Goal: Find specific page/section: Find specific page/section

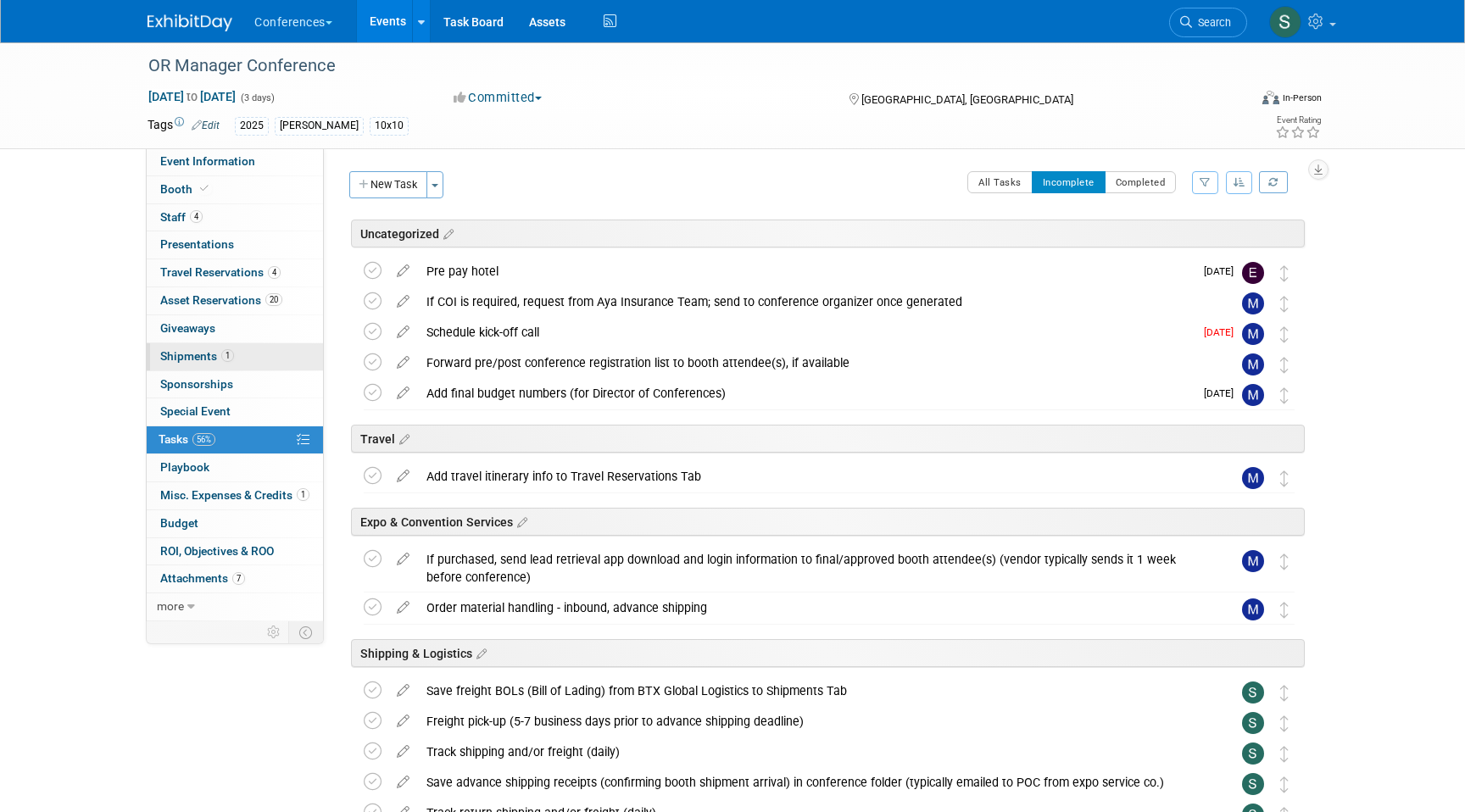
click at [260, 358] on link "1 Shipments 1" at bounding box center [234, 356] width 176 height 27
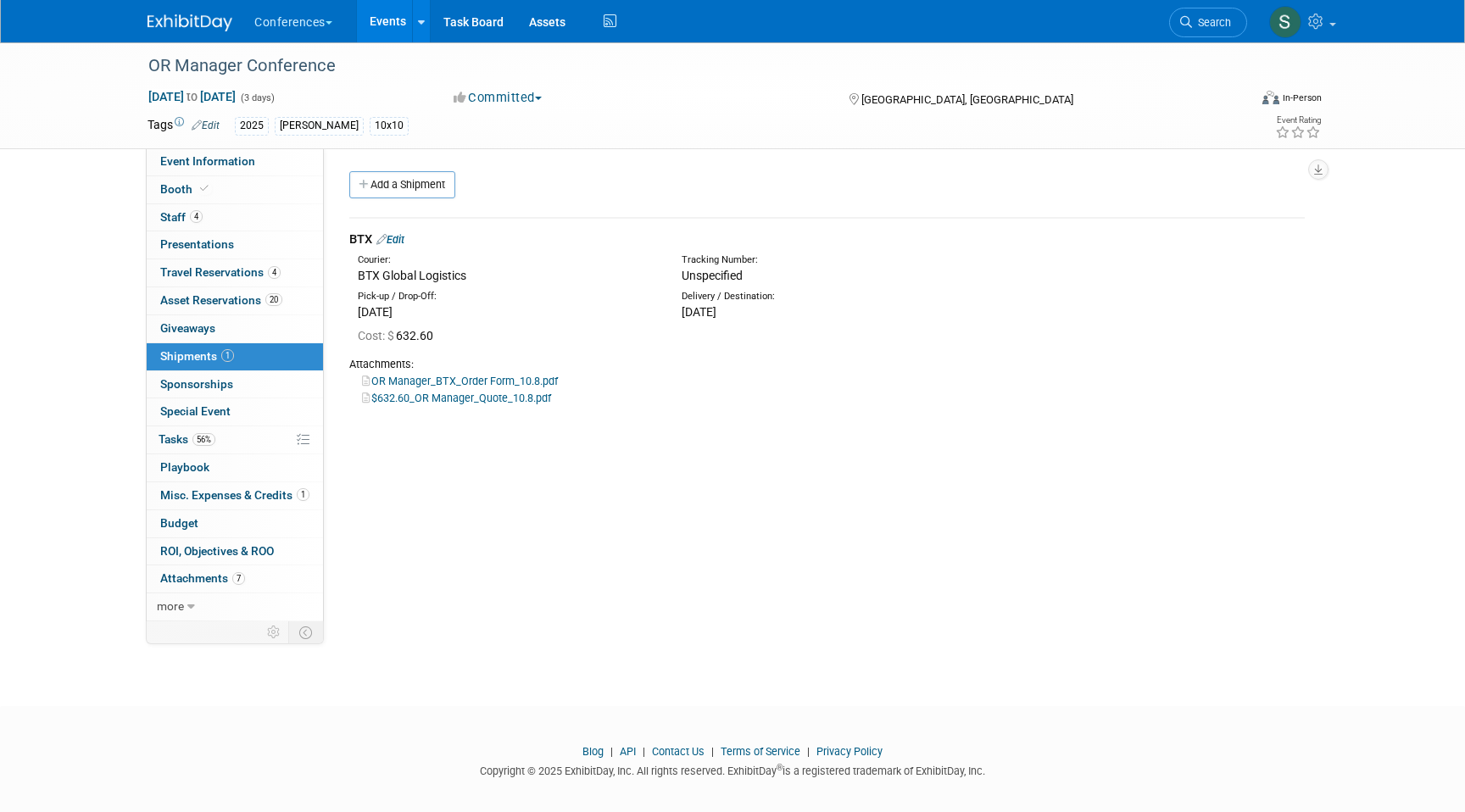
click at [402, 239] on link "Edit" at bounding box center [391, 239] width 28 height 12
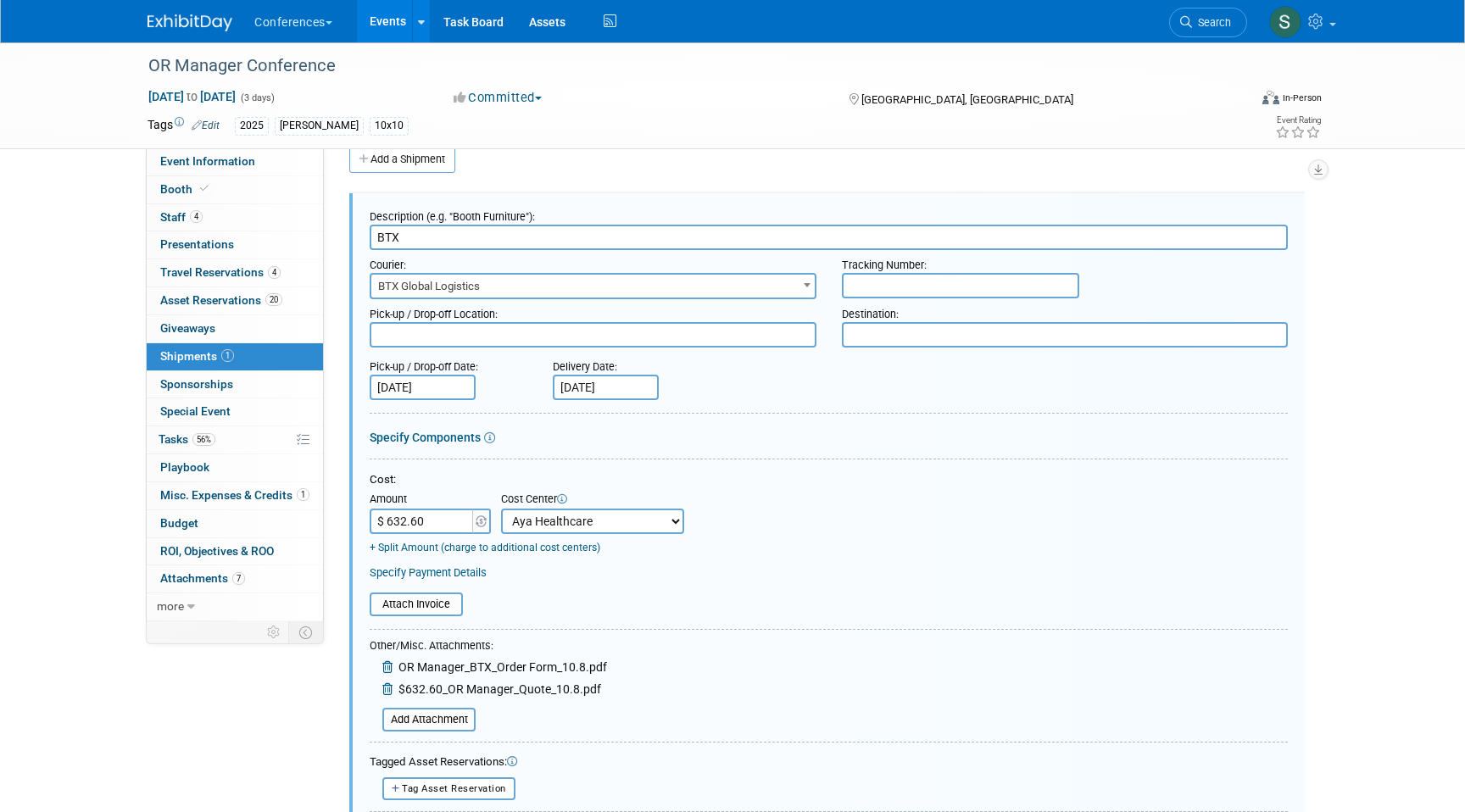
scroll to position [172, 0]
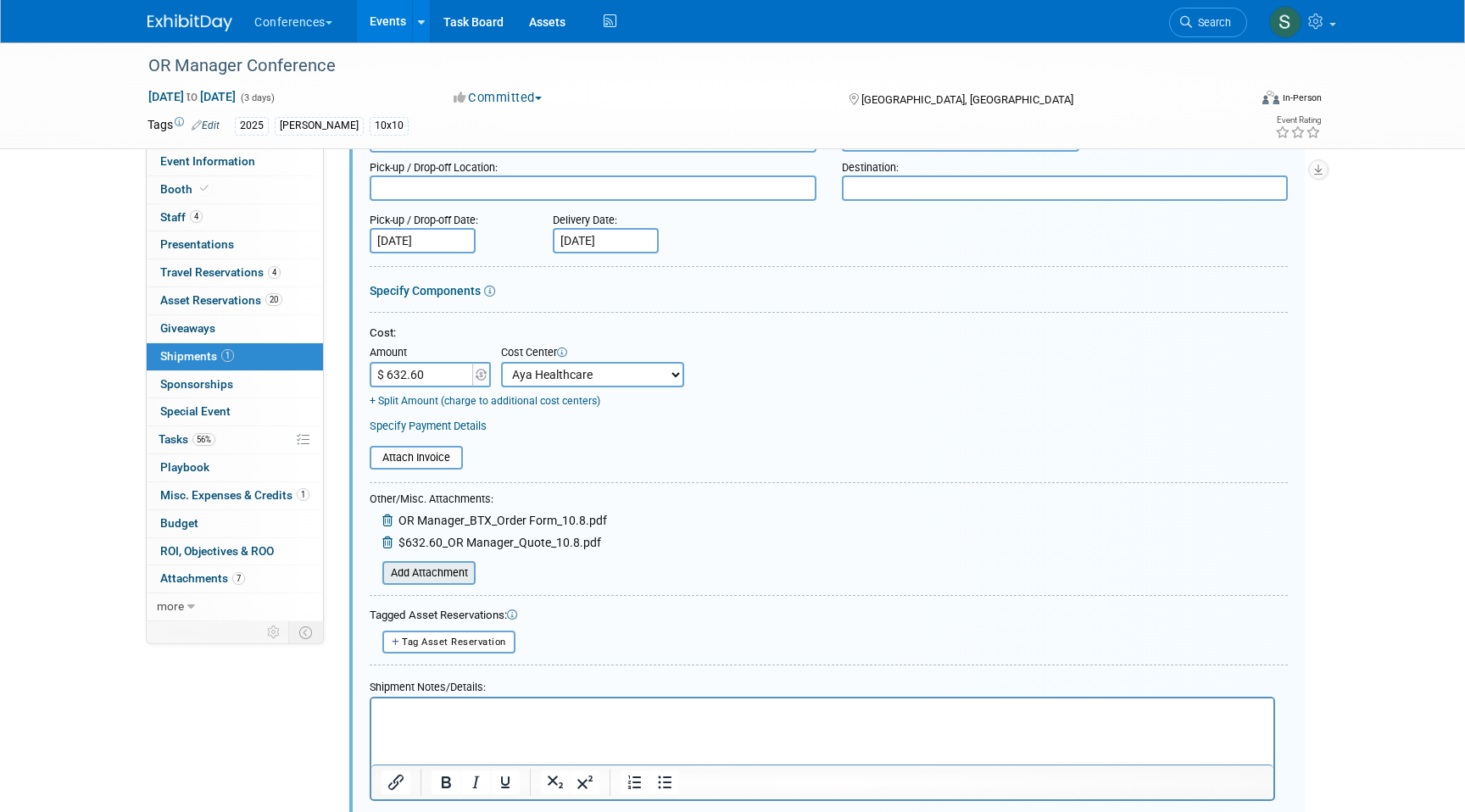
click at [461, 572] on input "file" at bounding box center [373, 573] width 202 height 21
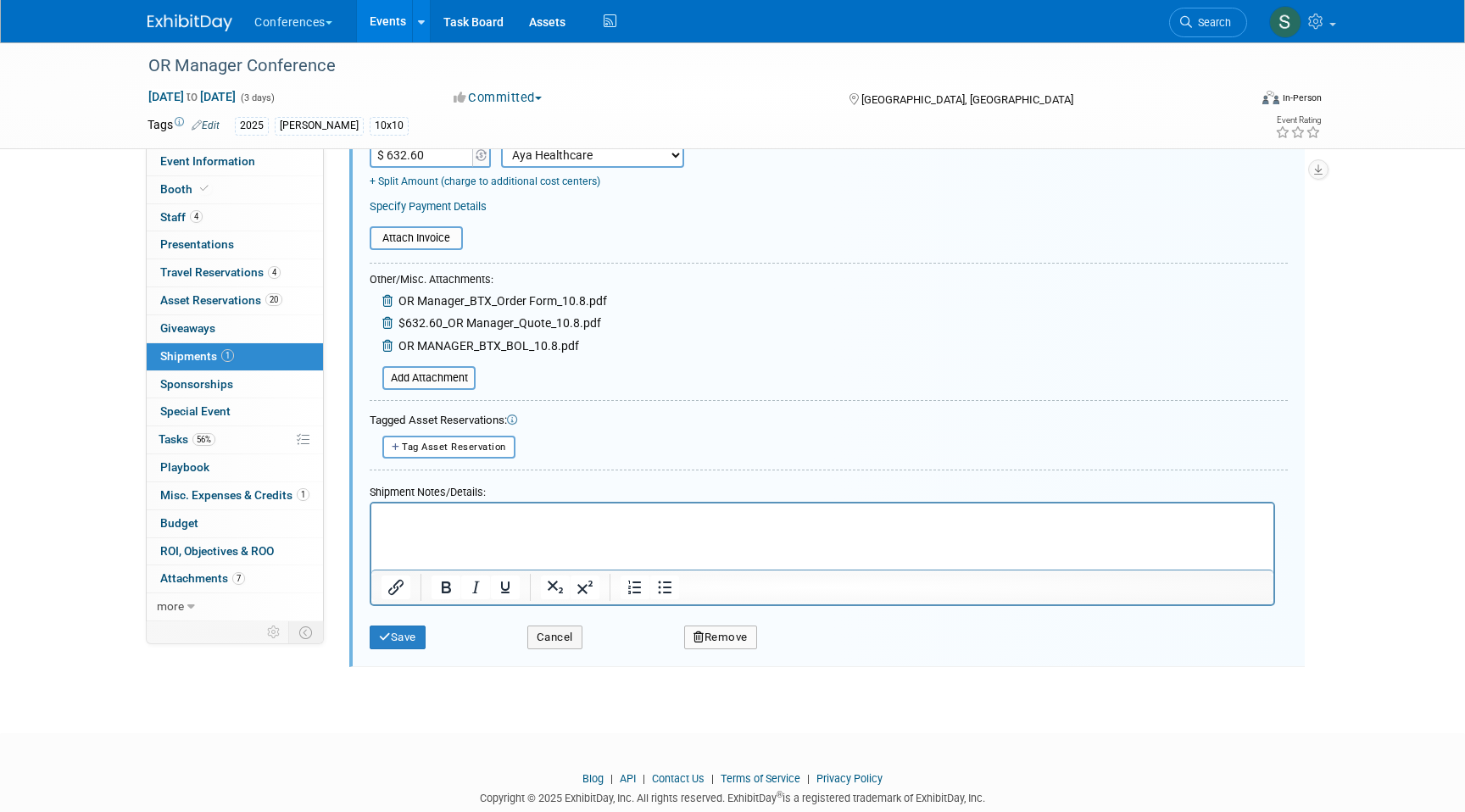
scroll to position [406, 0]
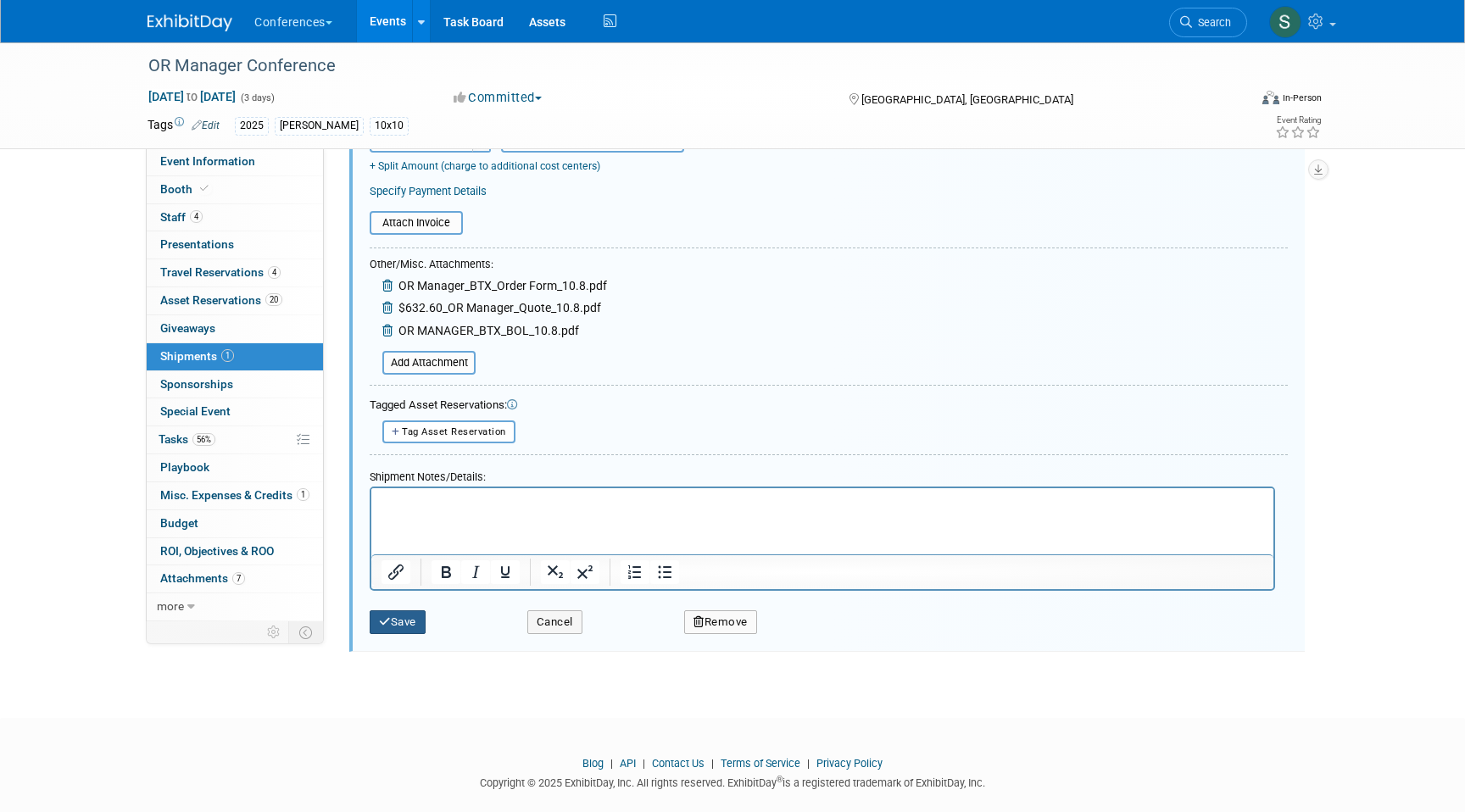
click at [394, 630] on button "Save" at bounding box center [397, 621] width 56 height 24
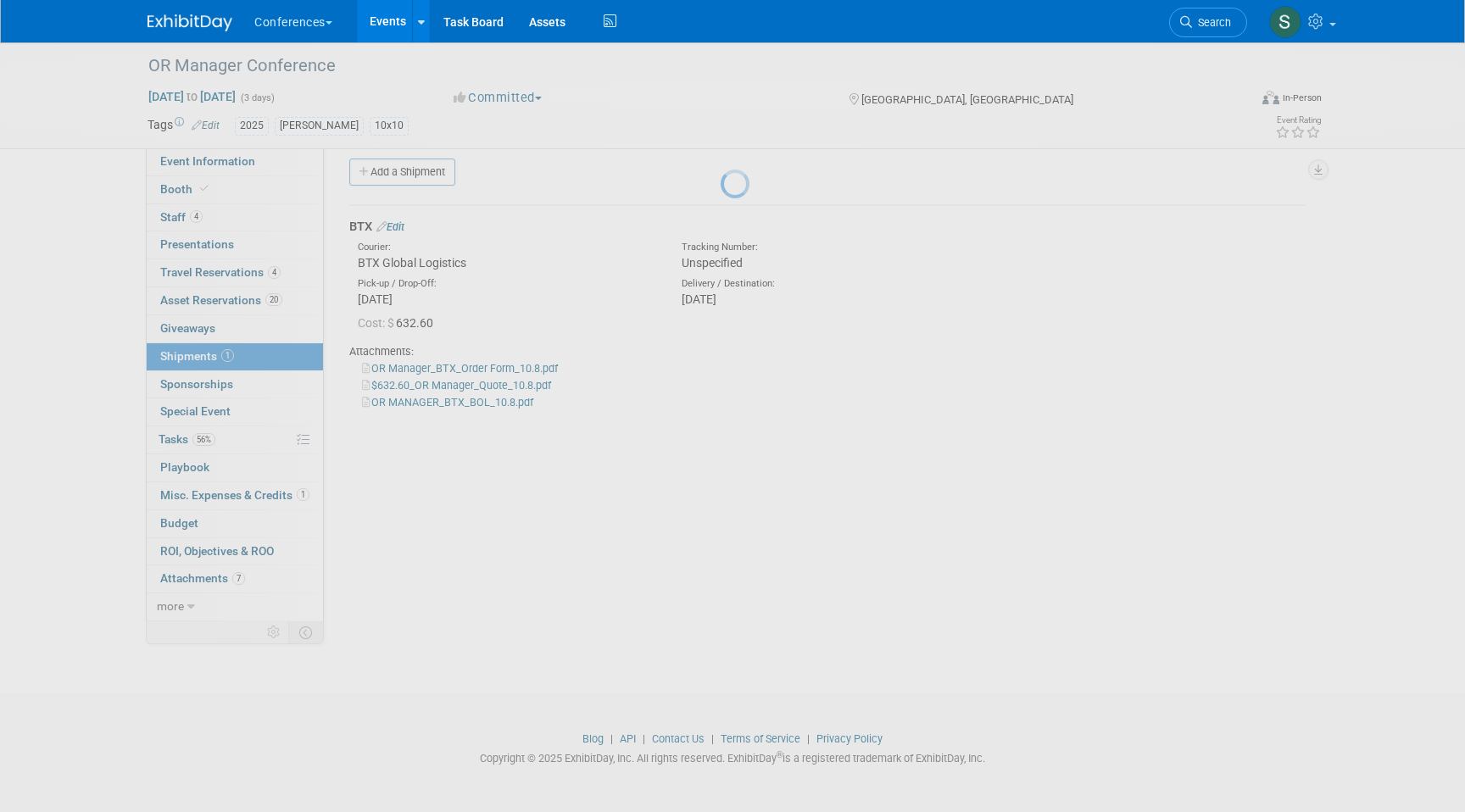
scroll to position [12, 0]
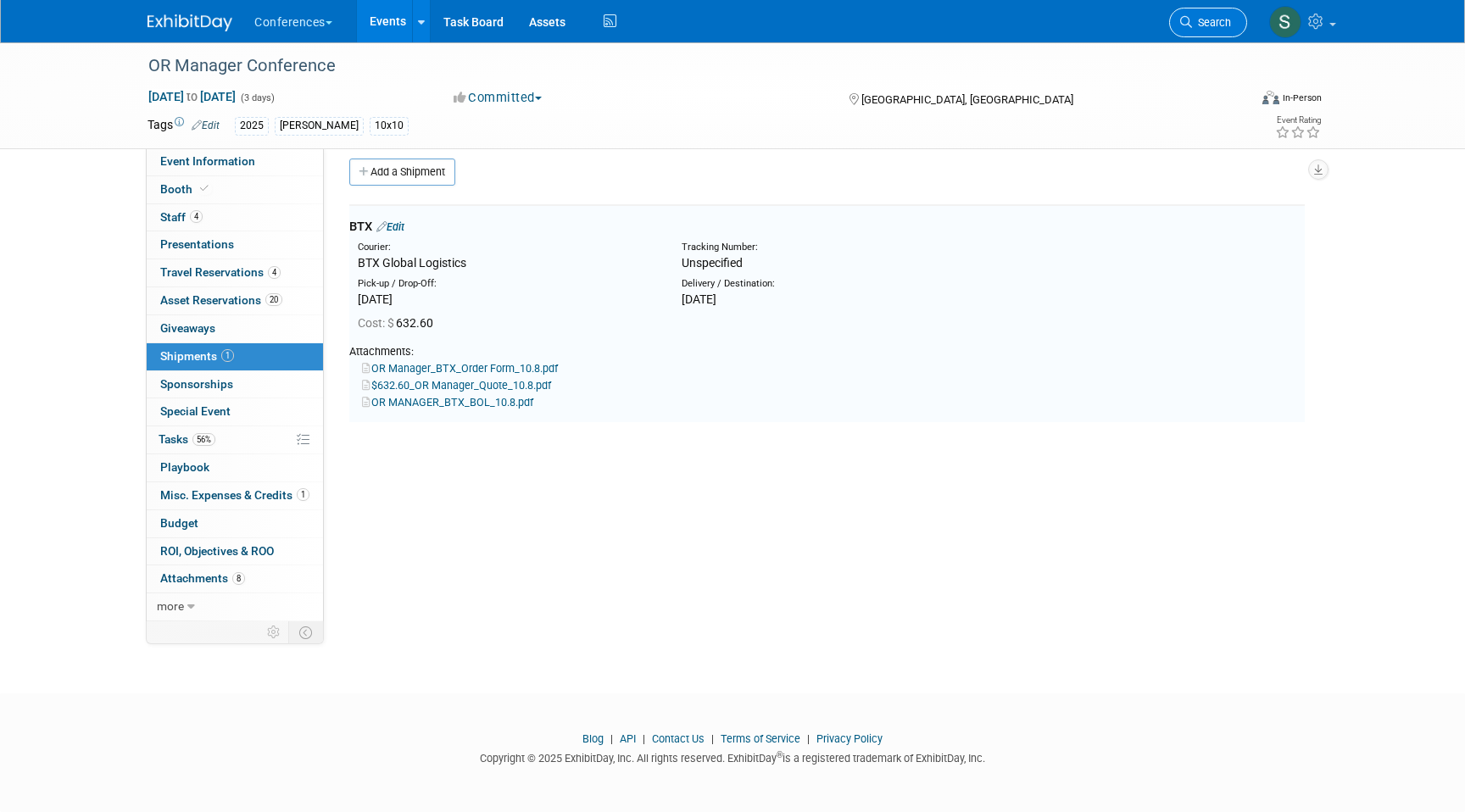
click at [1220, 12] on link "Search" at bounding box center [1207, 22] width 78 height 29
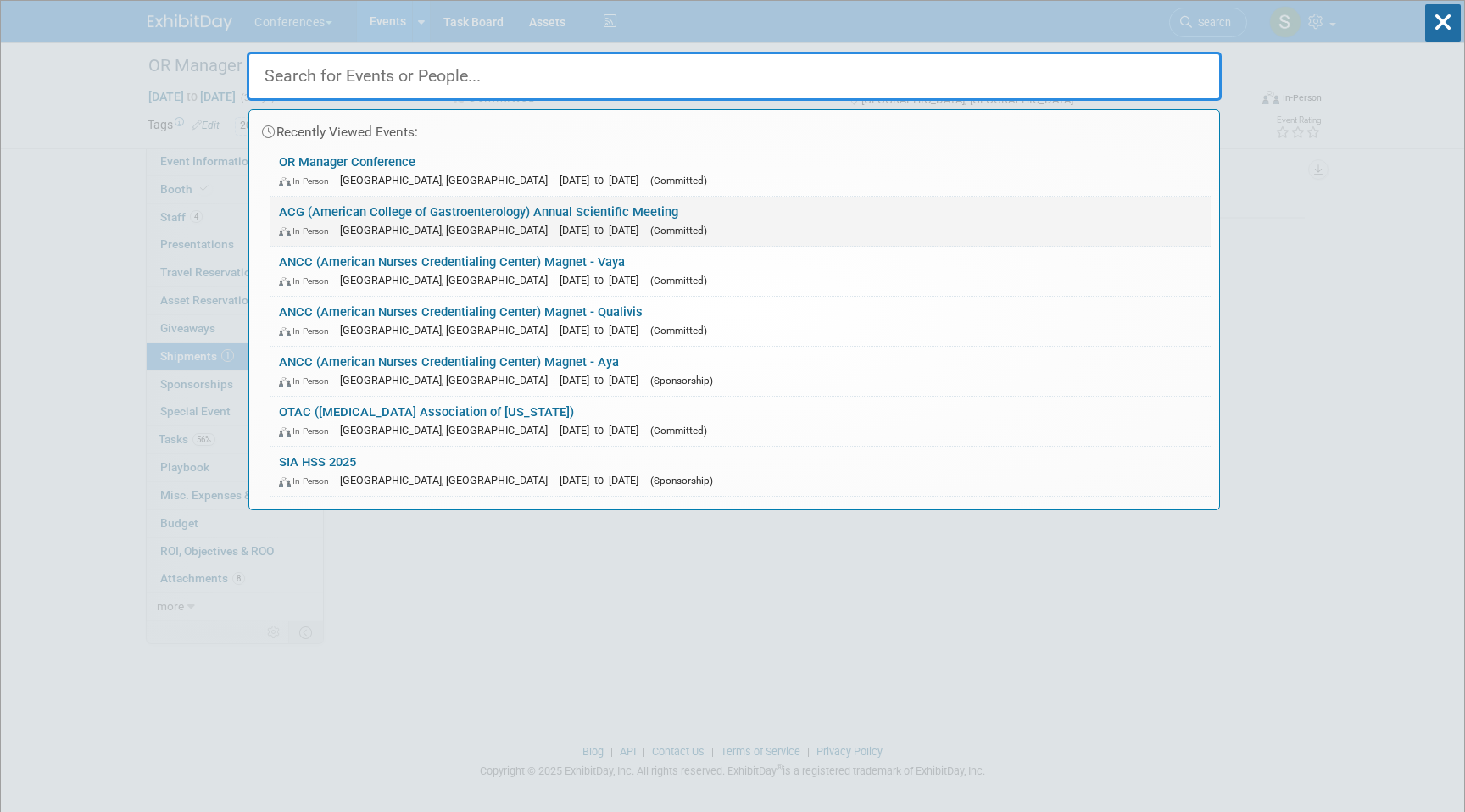
click at [473, 222] on div "In-Person Phoenix, AZ Oct 25, 2025 to Oct 28, 2025 (Committed)" at bounding box center [741, 230] width 923 height 18
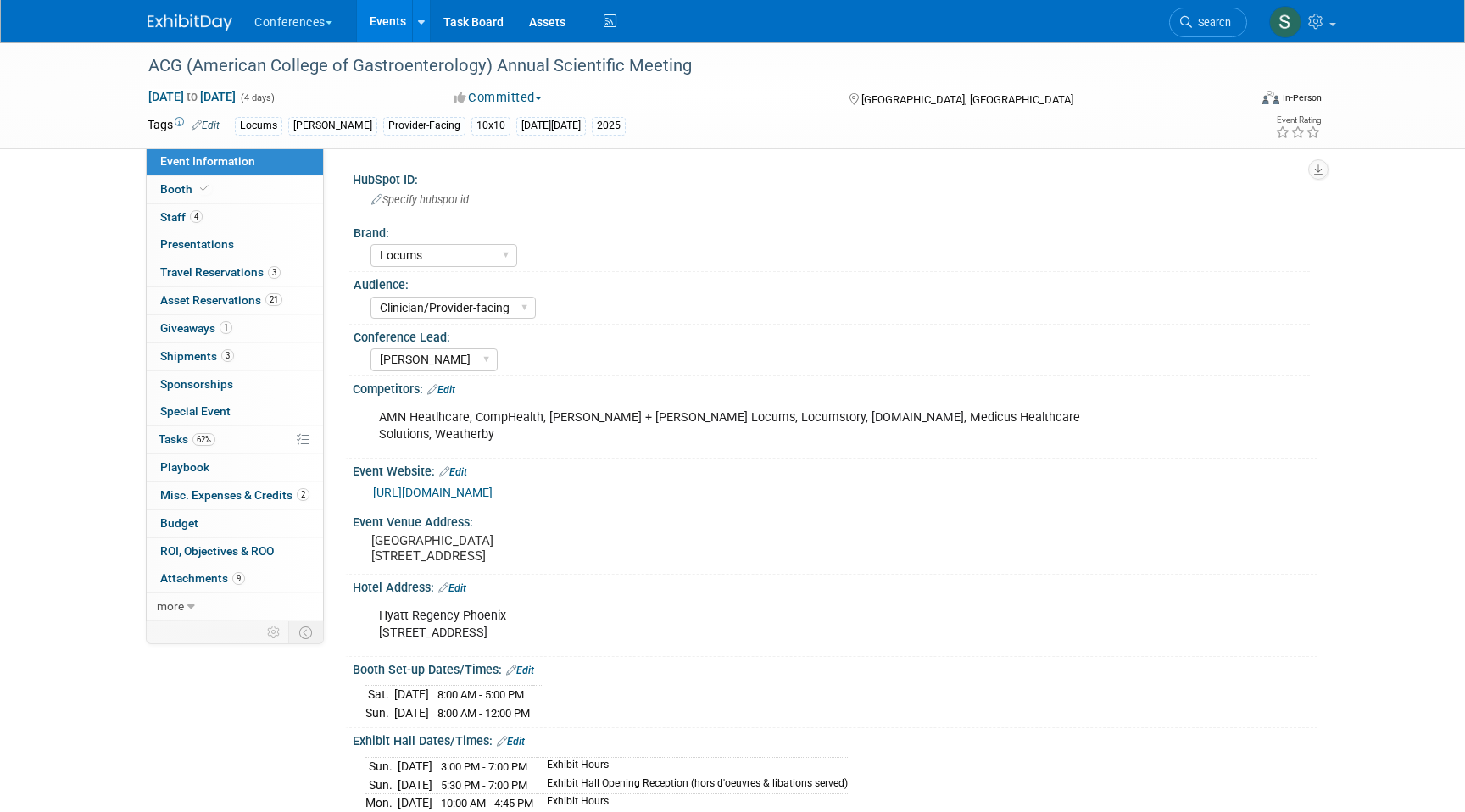
select select "Locums"
select select "Clinician/Provider-facing"
select select "[PERSON_NAME]"
click at [233, 366] on link "3 Shipments 3" at bounding box center [234, 356] width 176 height 27
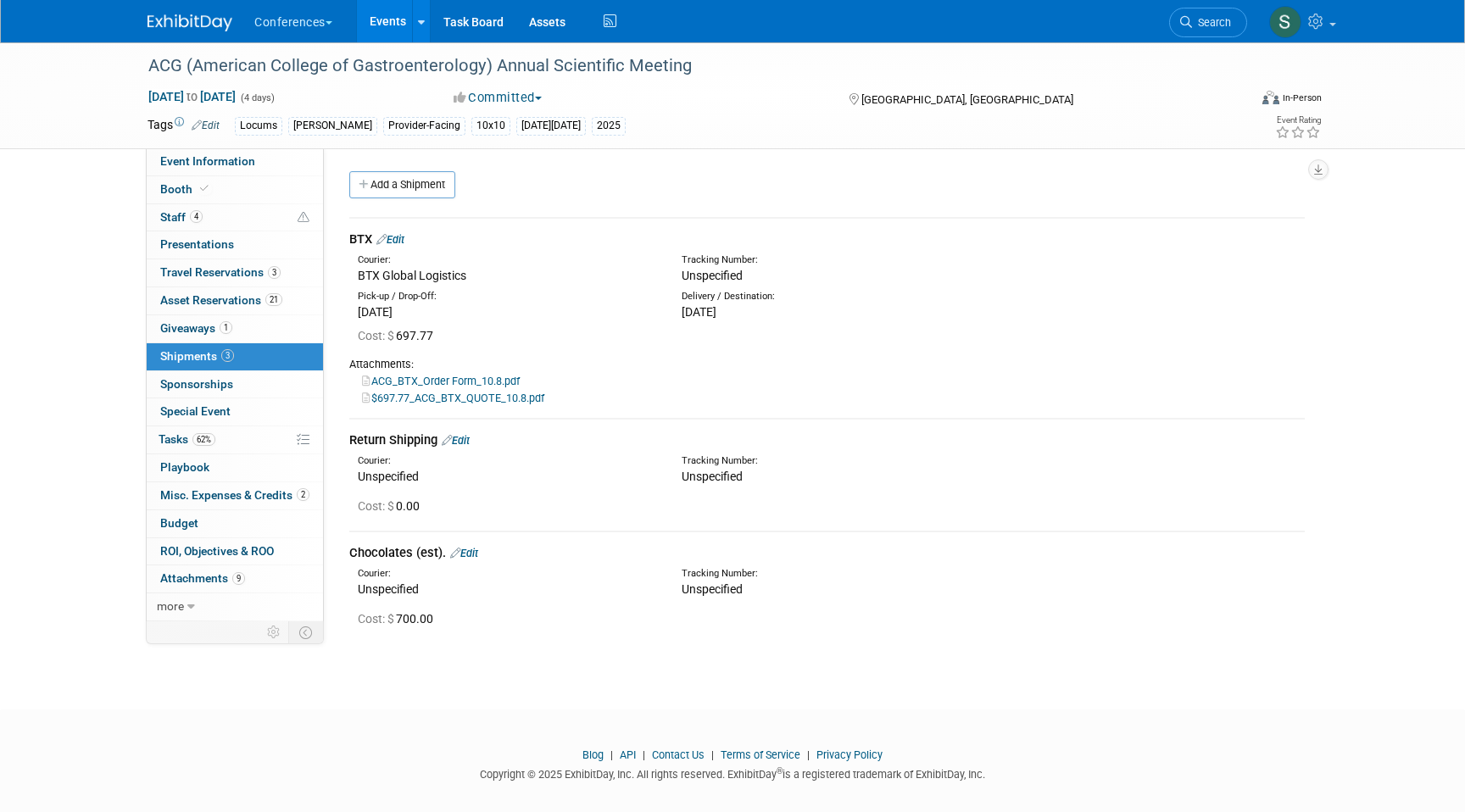
click at [402, 247] on div "BTX Edit" at bounding box center [826, 239] width 956 height 18
click at [401, 240] on link "Edit" at bounding box center [391, 239] width 28 height 12
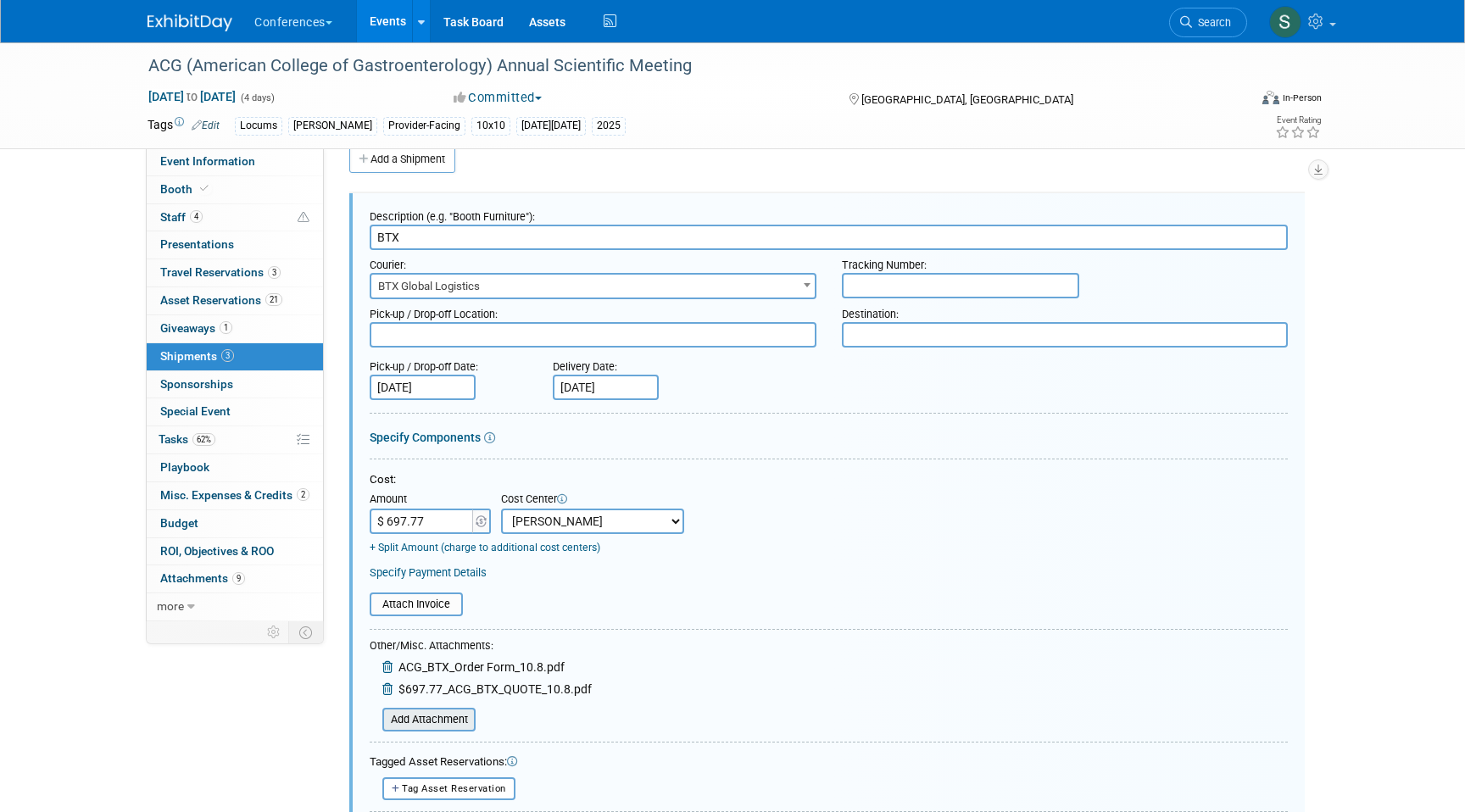
click at [444, 722] on input "file" at bounding box center [373, 720] width 202 height 21
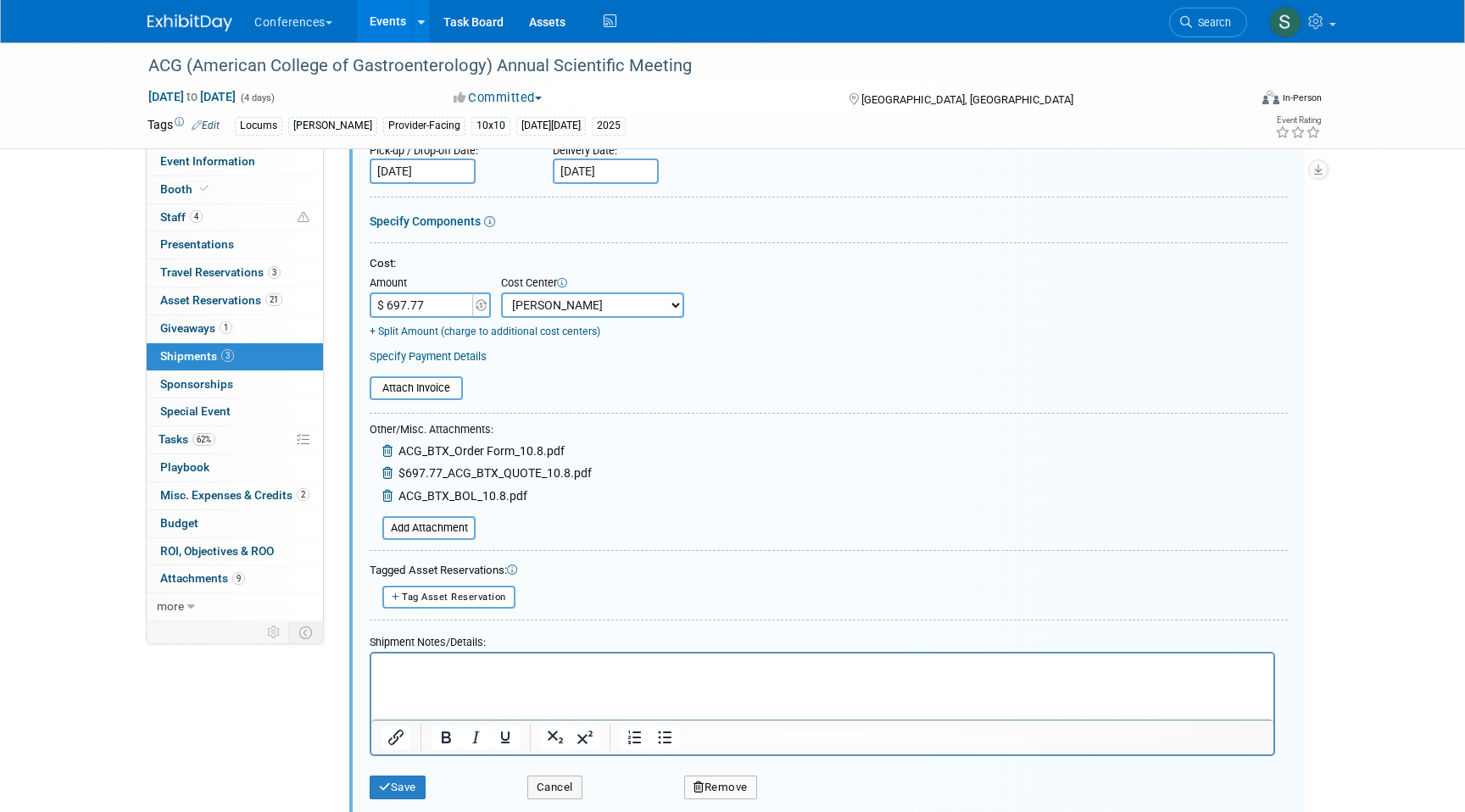
scroll to position [267, 0]
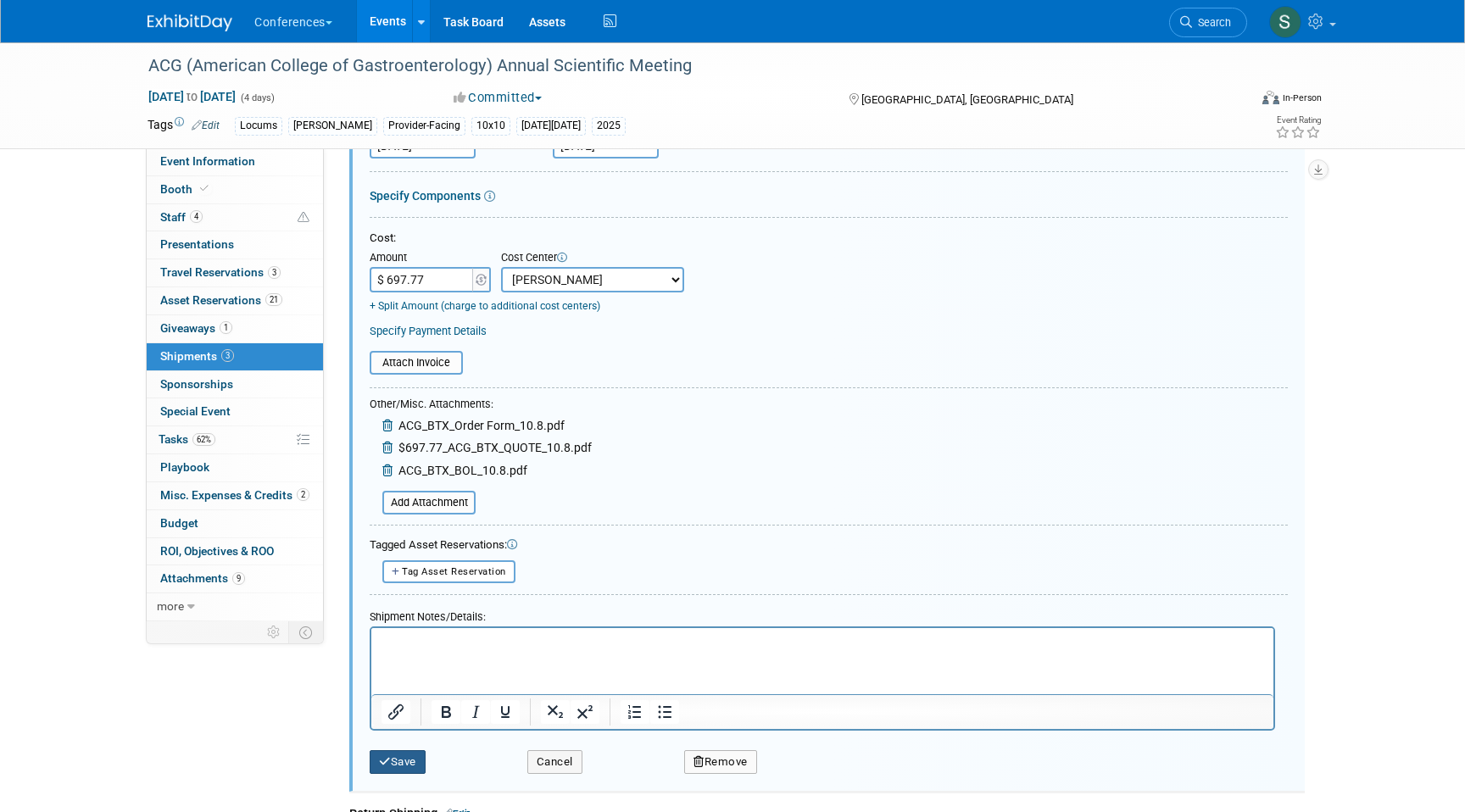
click at [389, 754] on button "Save" at bounding box center [397, 761] width 56 height 24
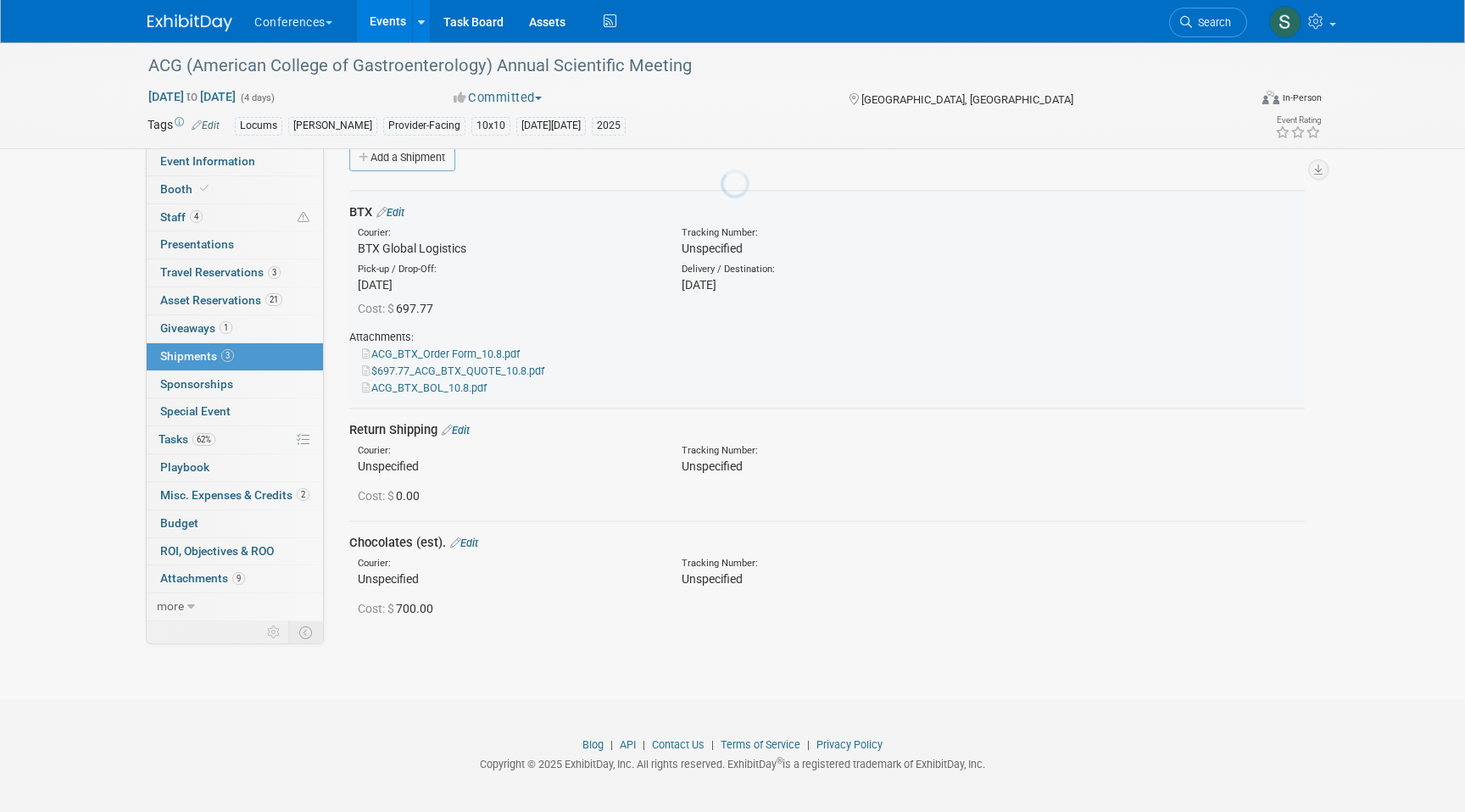
scroll to position [25, 0]
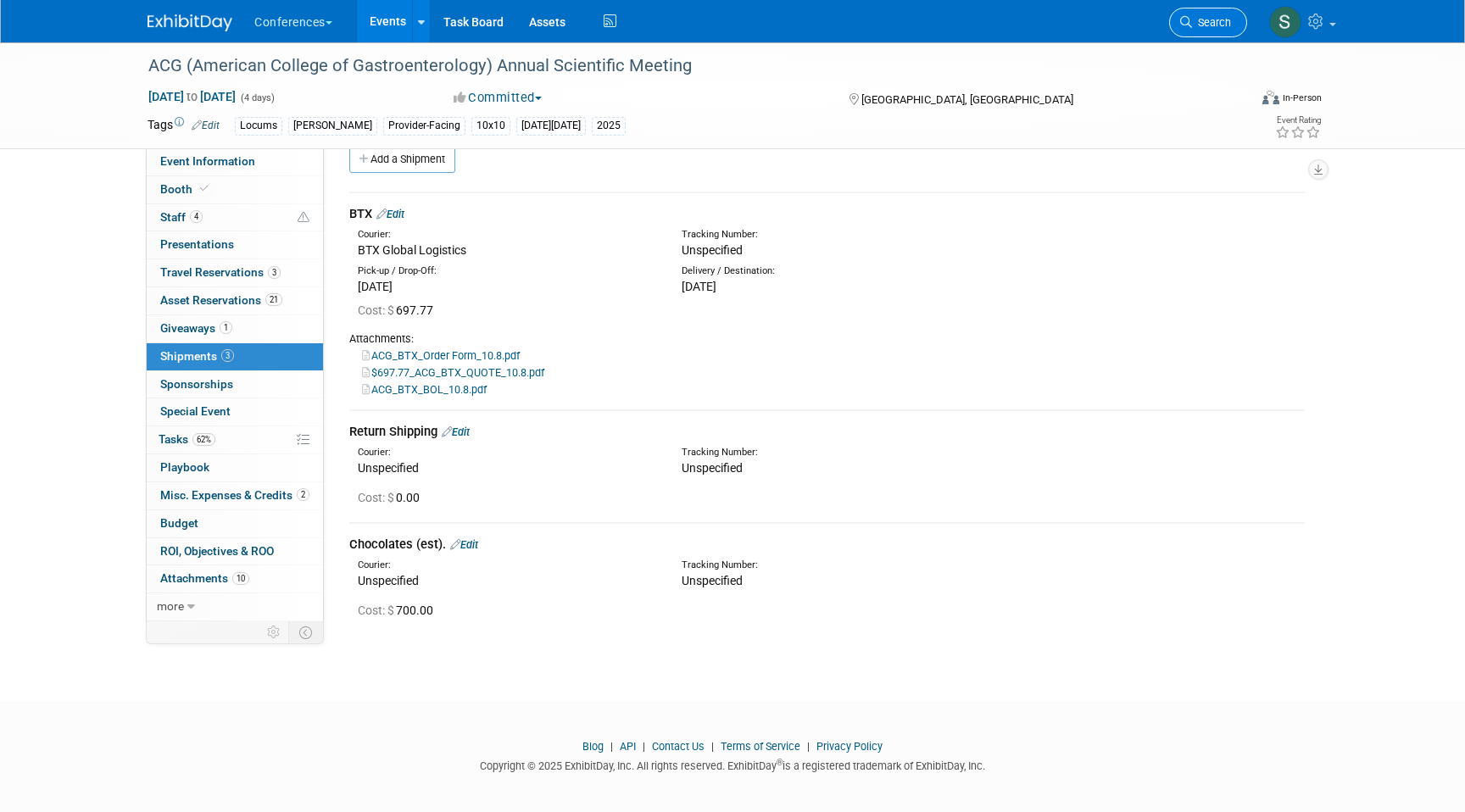
click at [1204, 23] on span "Search" at bounding box center [1210, 22] width 39 height 12
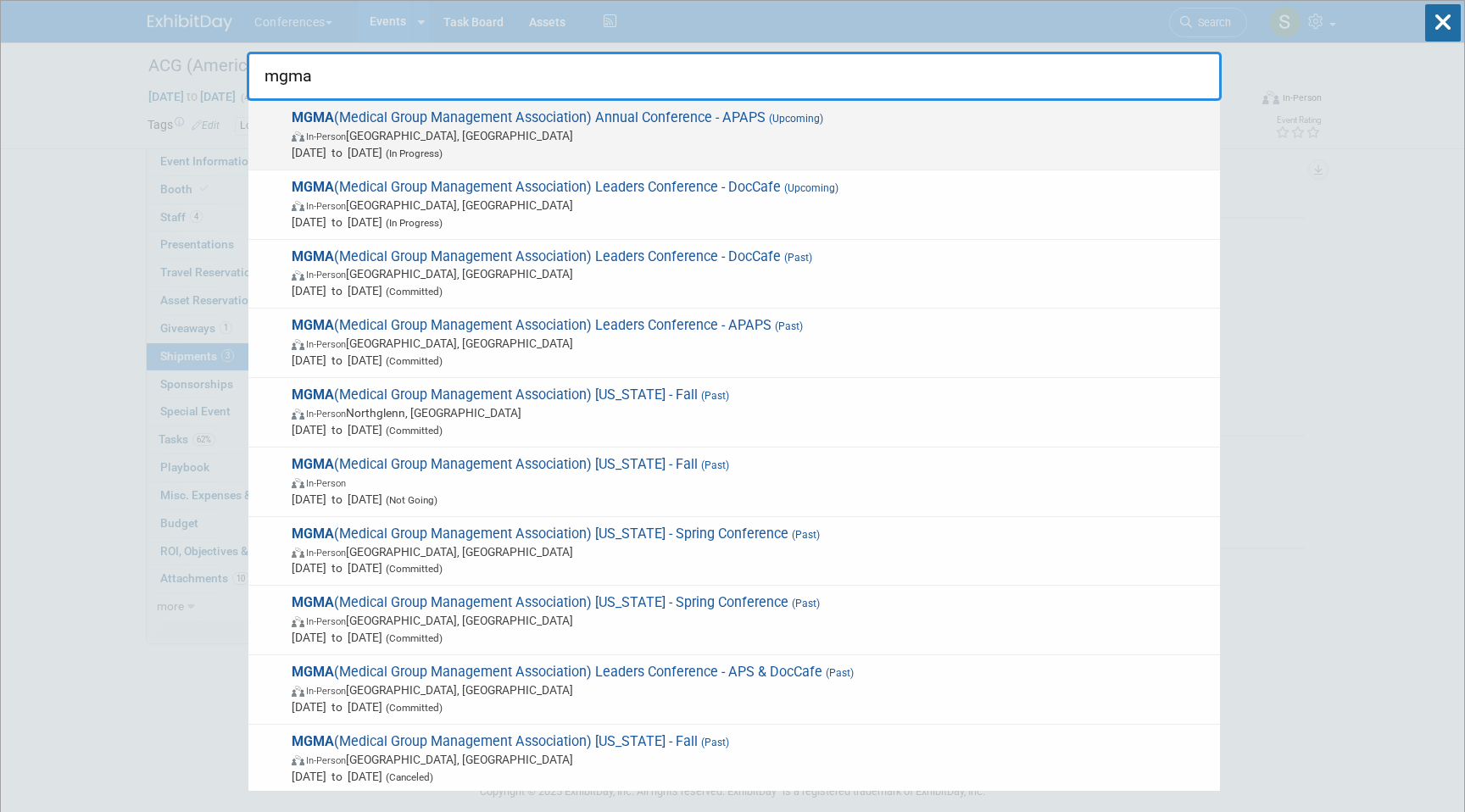
type input "mgma"
click at [777, 129] on span "In-Person San Antonio, TX" at bounding box center [751, 136] width 920 height 17
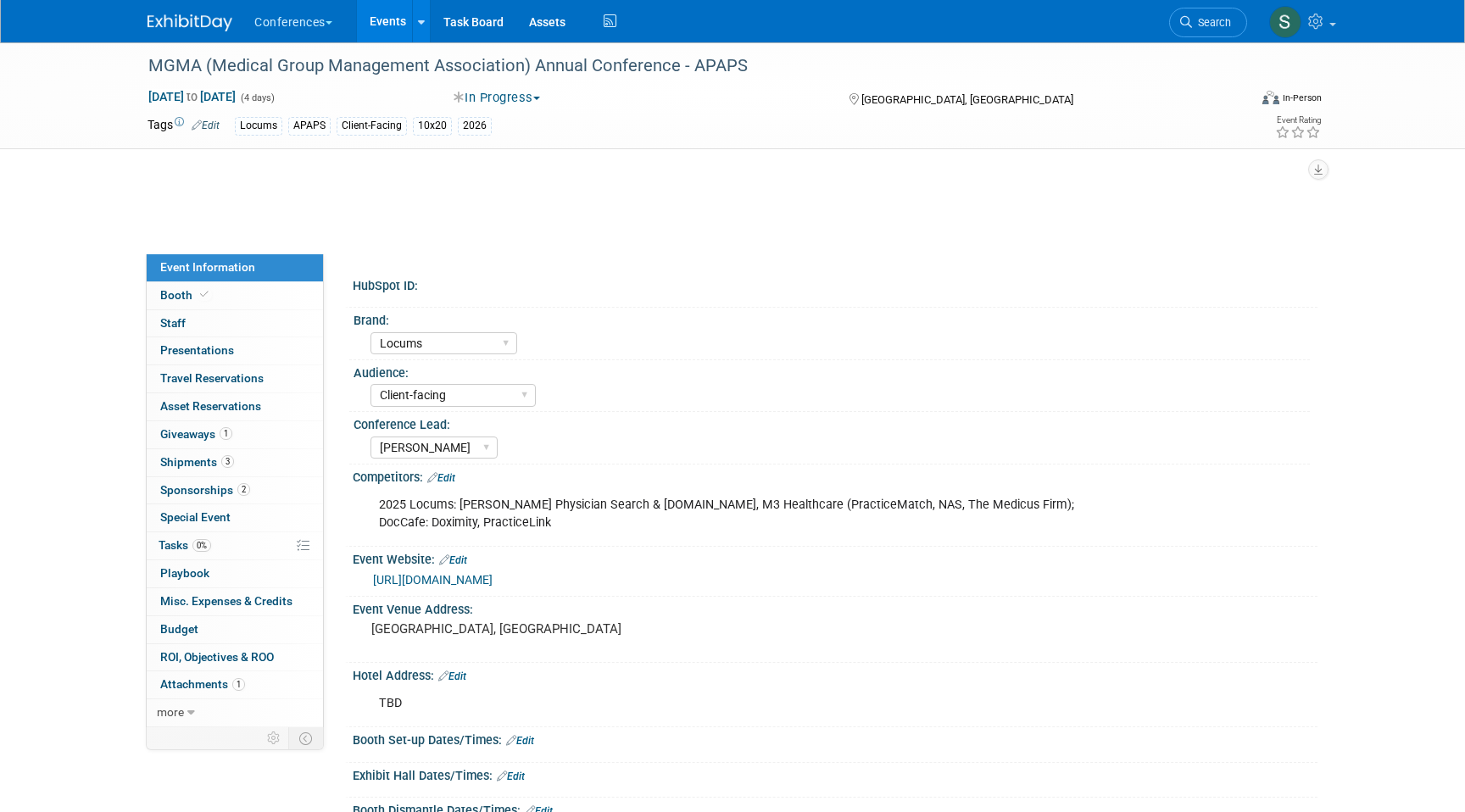
select select "Locums"
select select "Client-facing"
select select "[PERSON_NAME]"
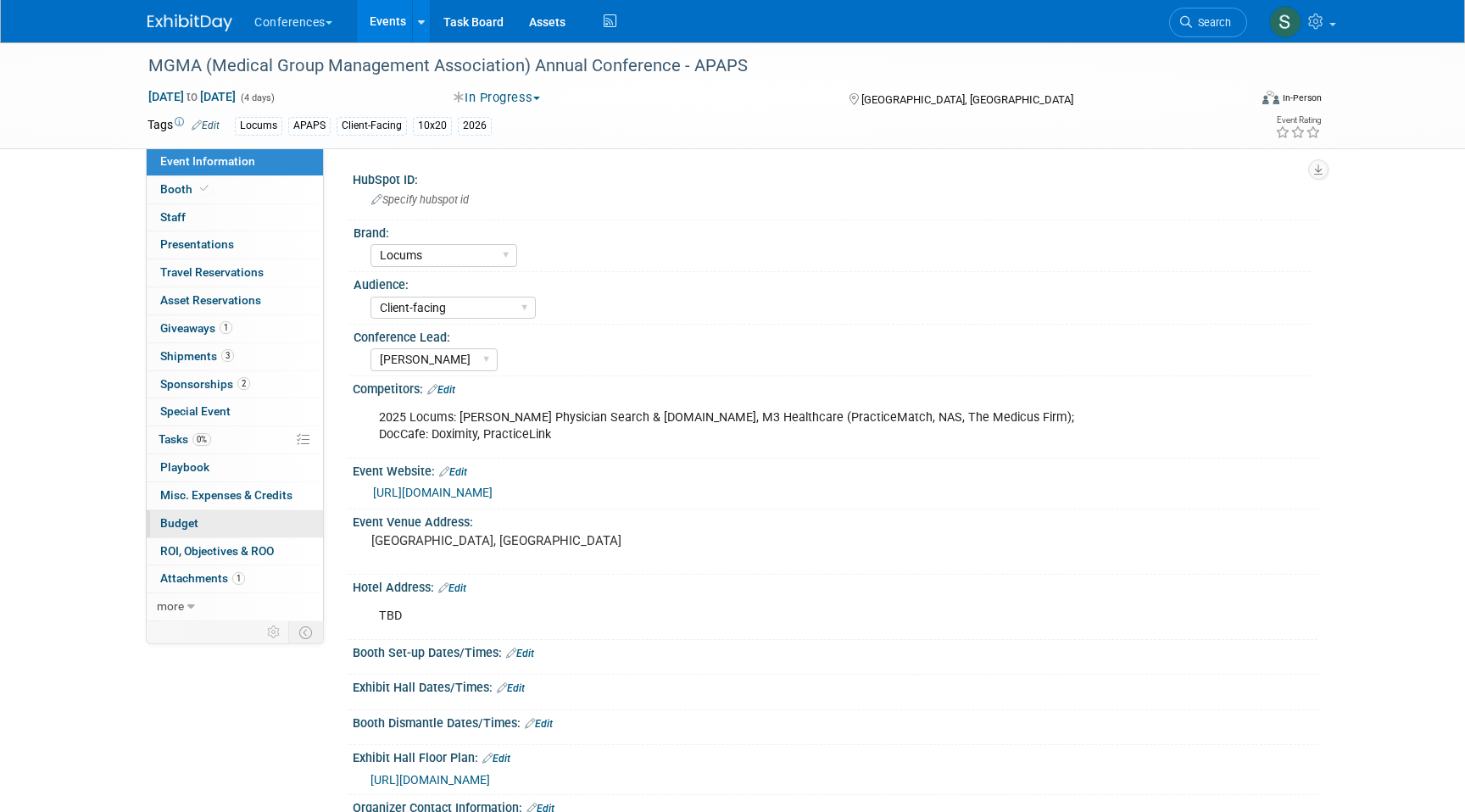
click at [245, 532] on link "Budget" at bounding box center [234, 523] width 176 height 27
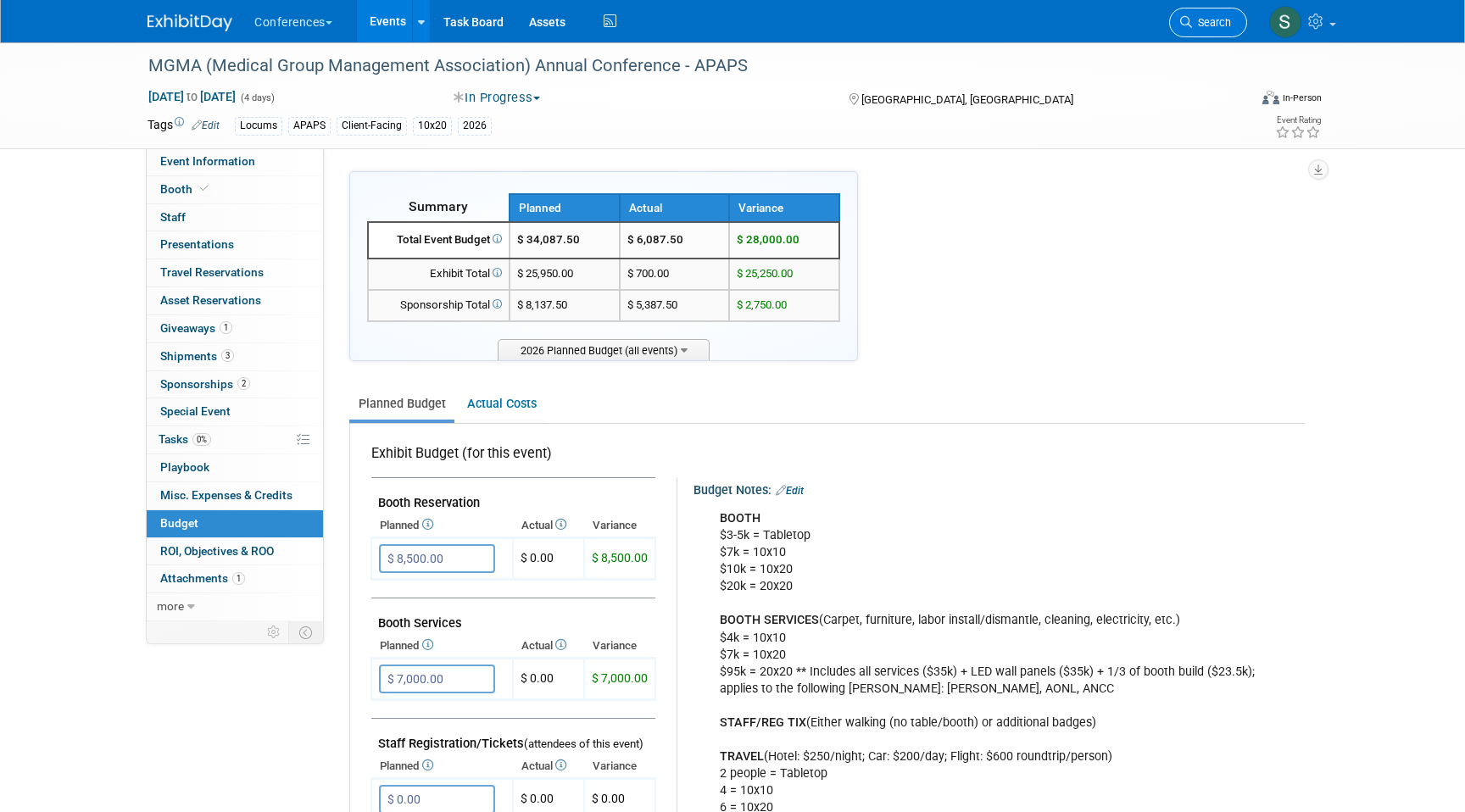
click at [1212, 33] on link "Search" at bounding box center [1207, 22] width 78 height 29
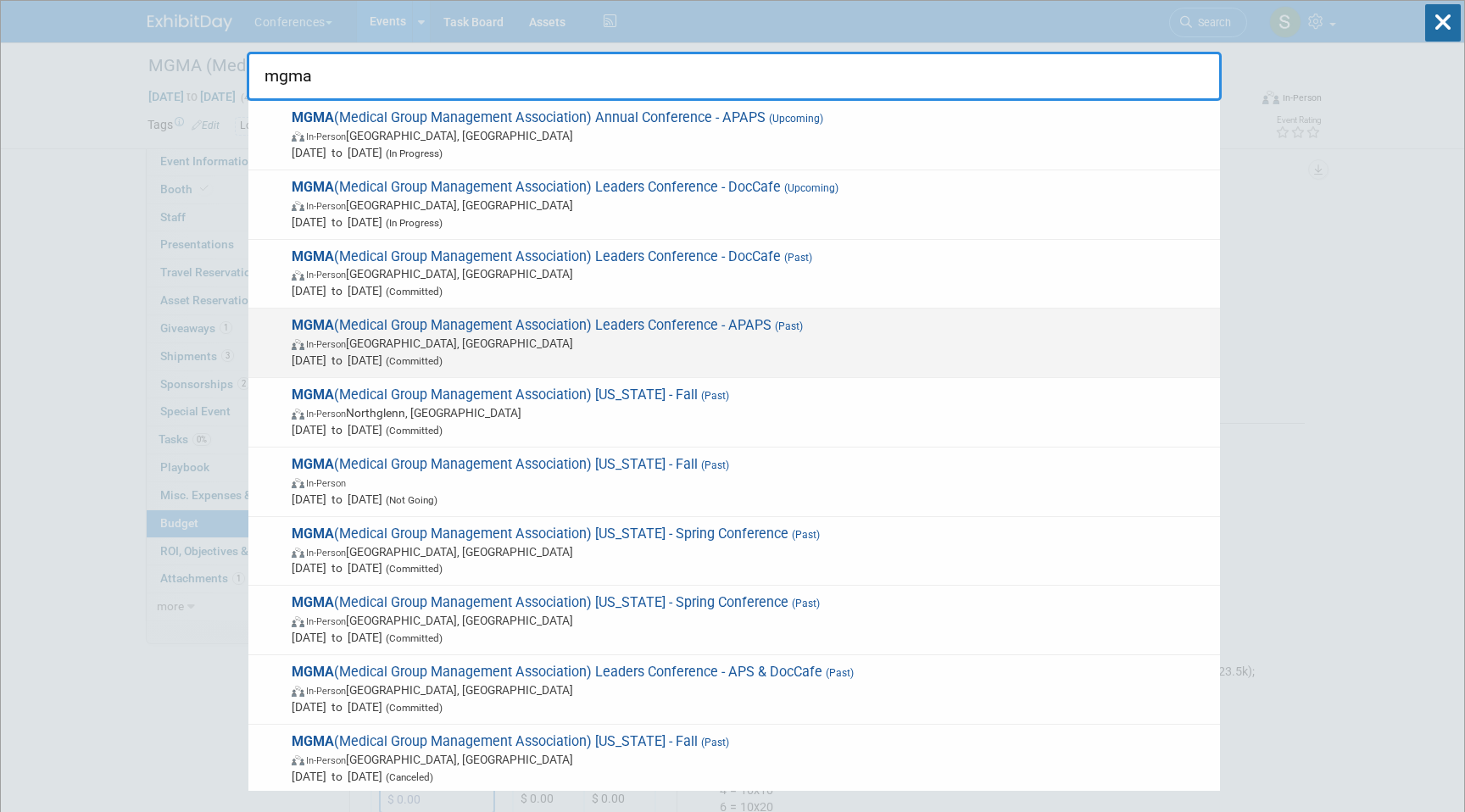
type input "mgma"
click at [683, 323] on span "MGMA (Medical Group Management Association) Leaders Conference - APAPS (Past) I…" at bounding box center [749, 342] width 924 height 52
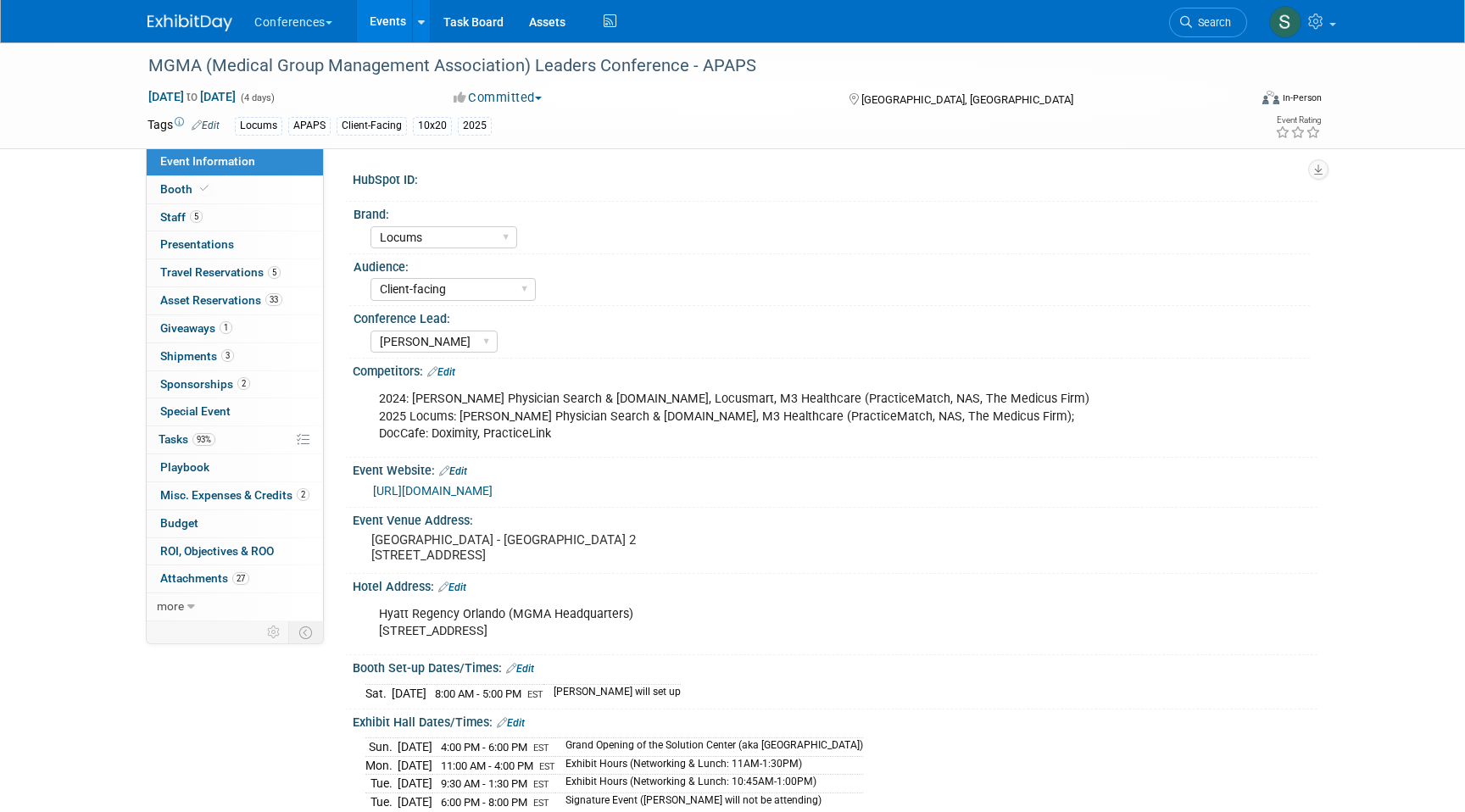
select select "Locums"
select select "Client-facing"
select select "[PERSON_NAME]"
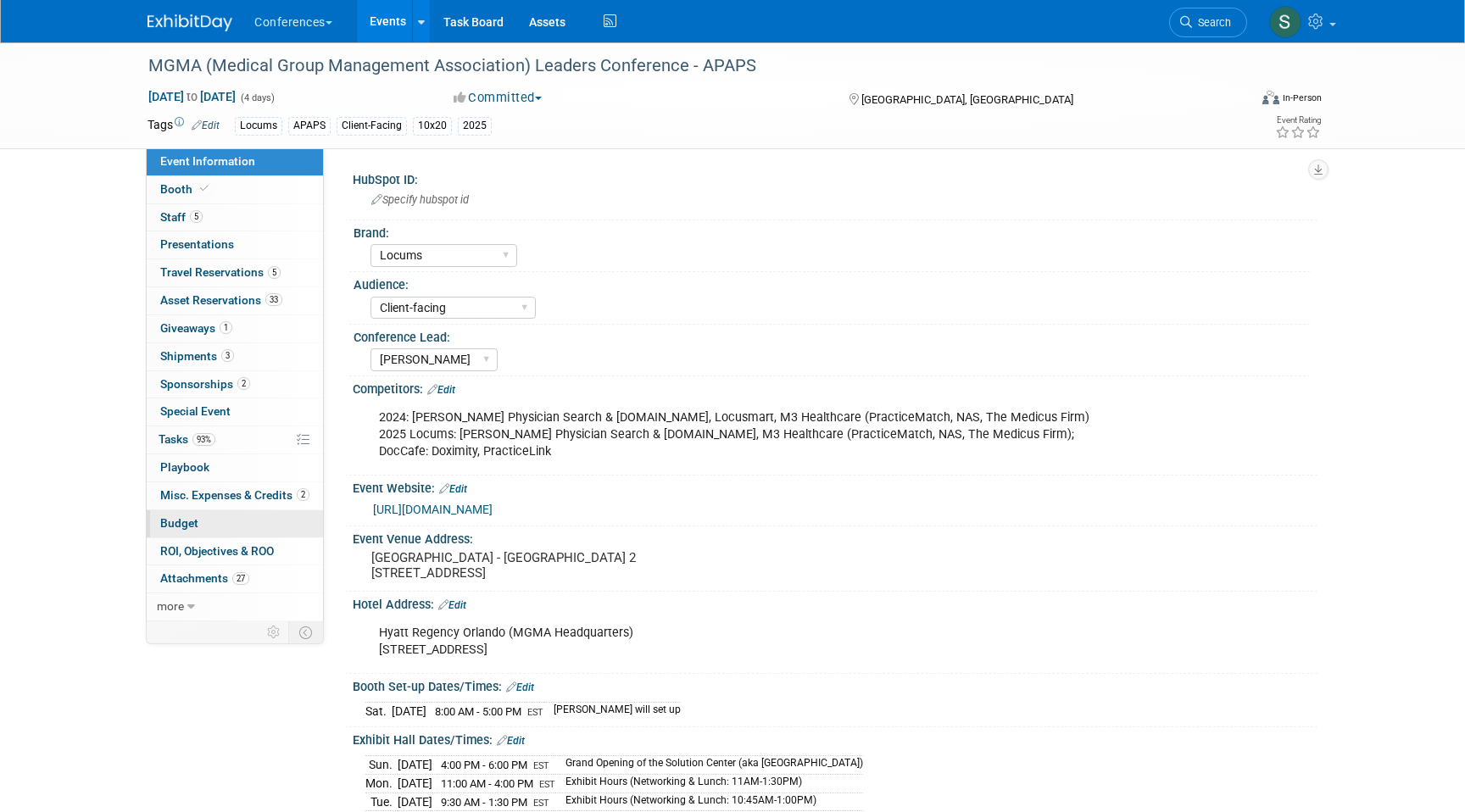
click at [234, 522] on link "Budget" at bounding box center [234, 523] width 176 height 27
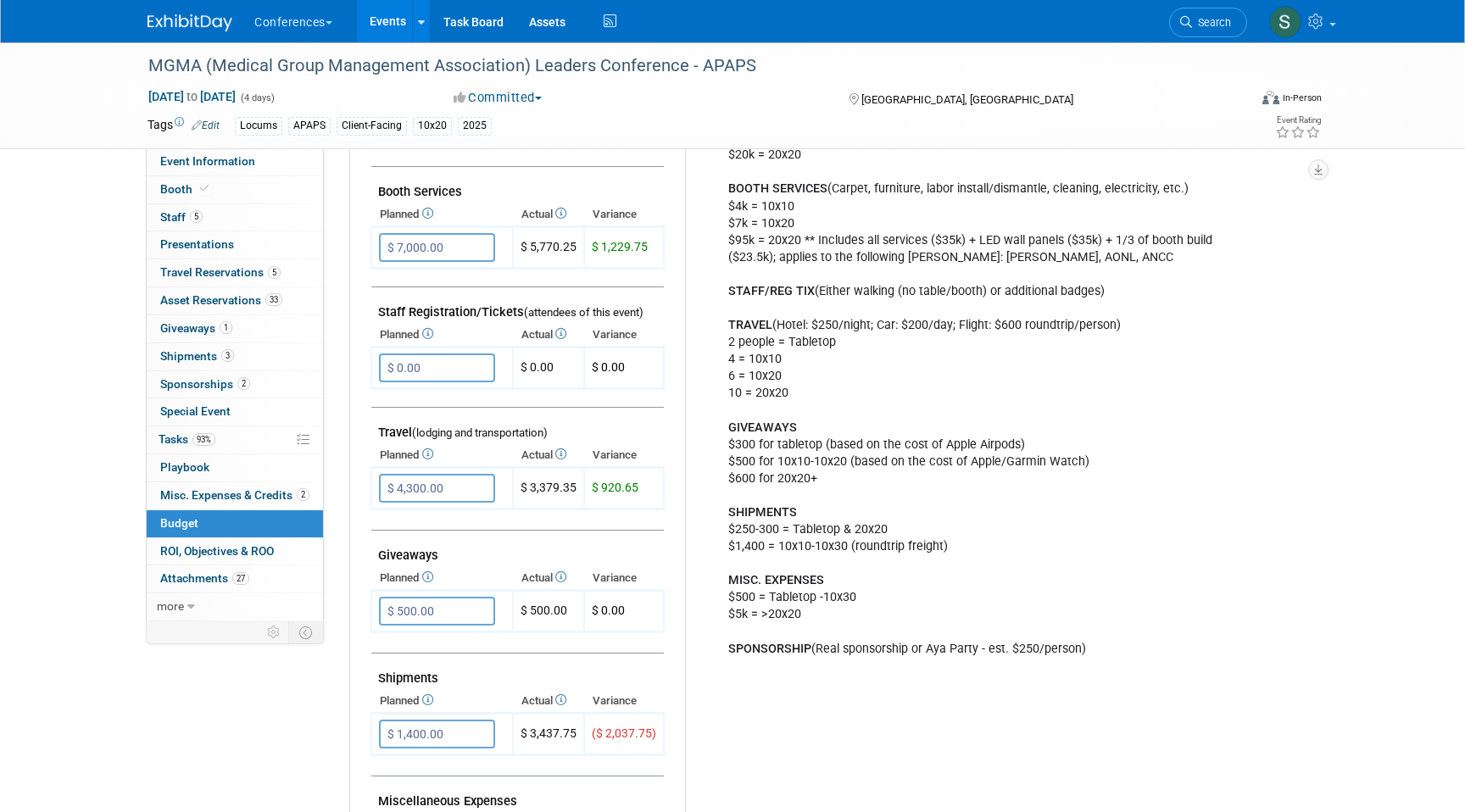
scroll to position [465, 0]
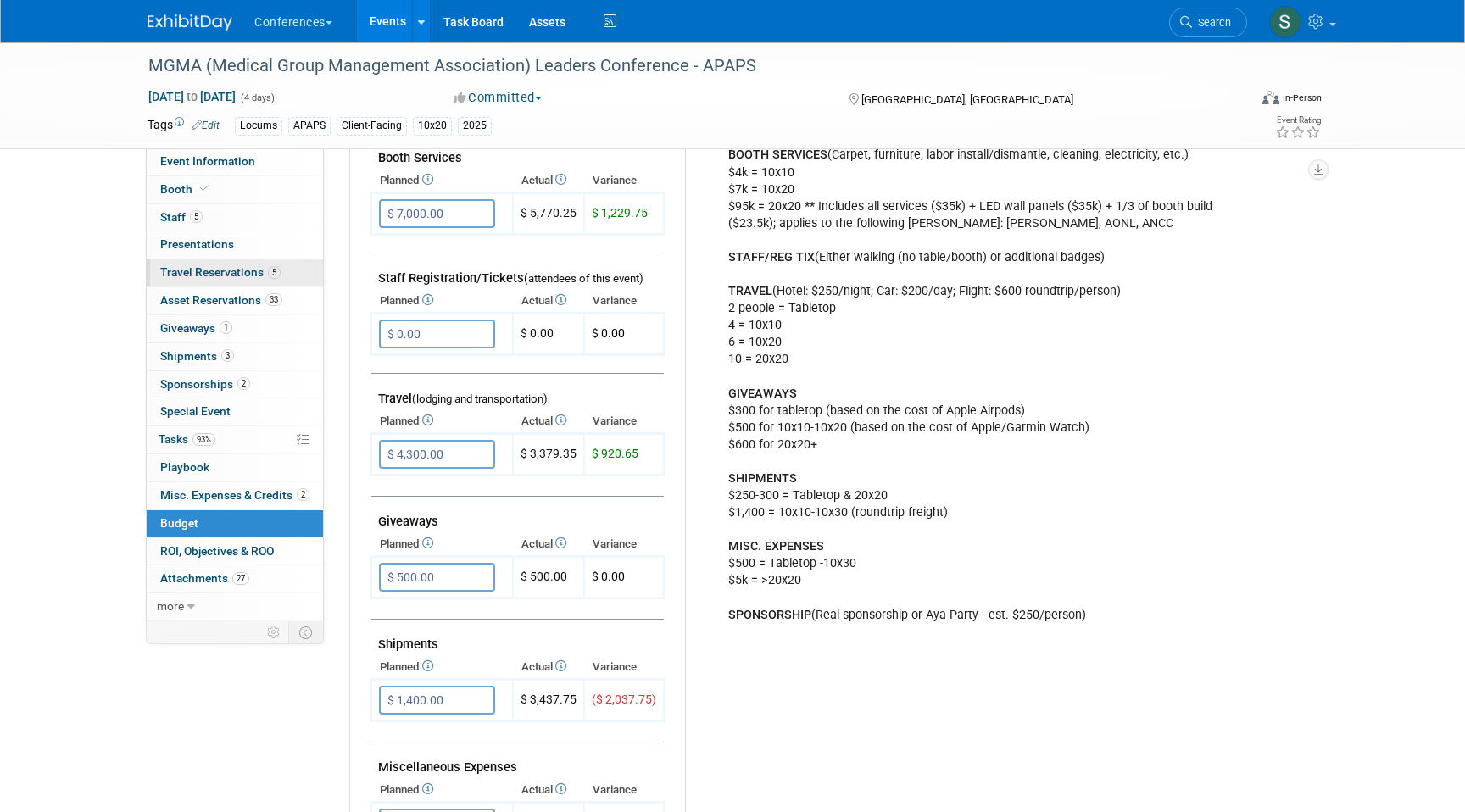
click at [242, 274] on span "Travel Reservations 5" at bounding box center [221, 272] width 121 height 13
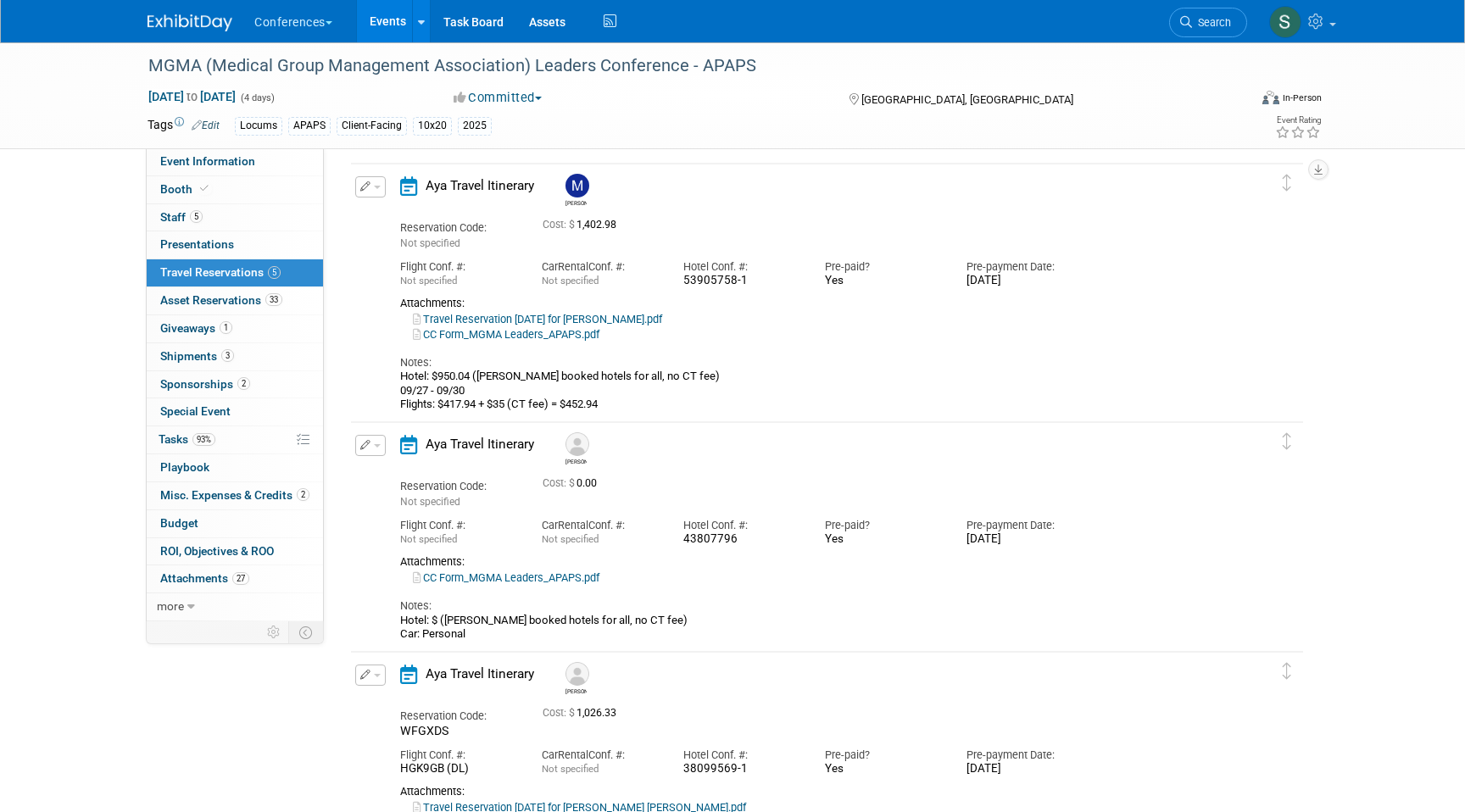
scroll to position [50, 0]
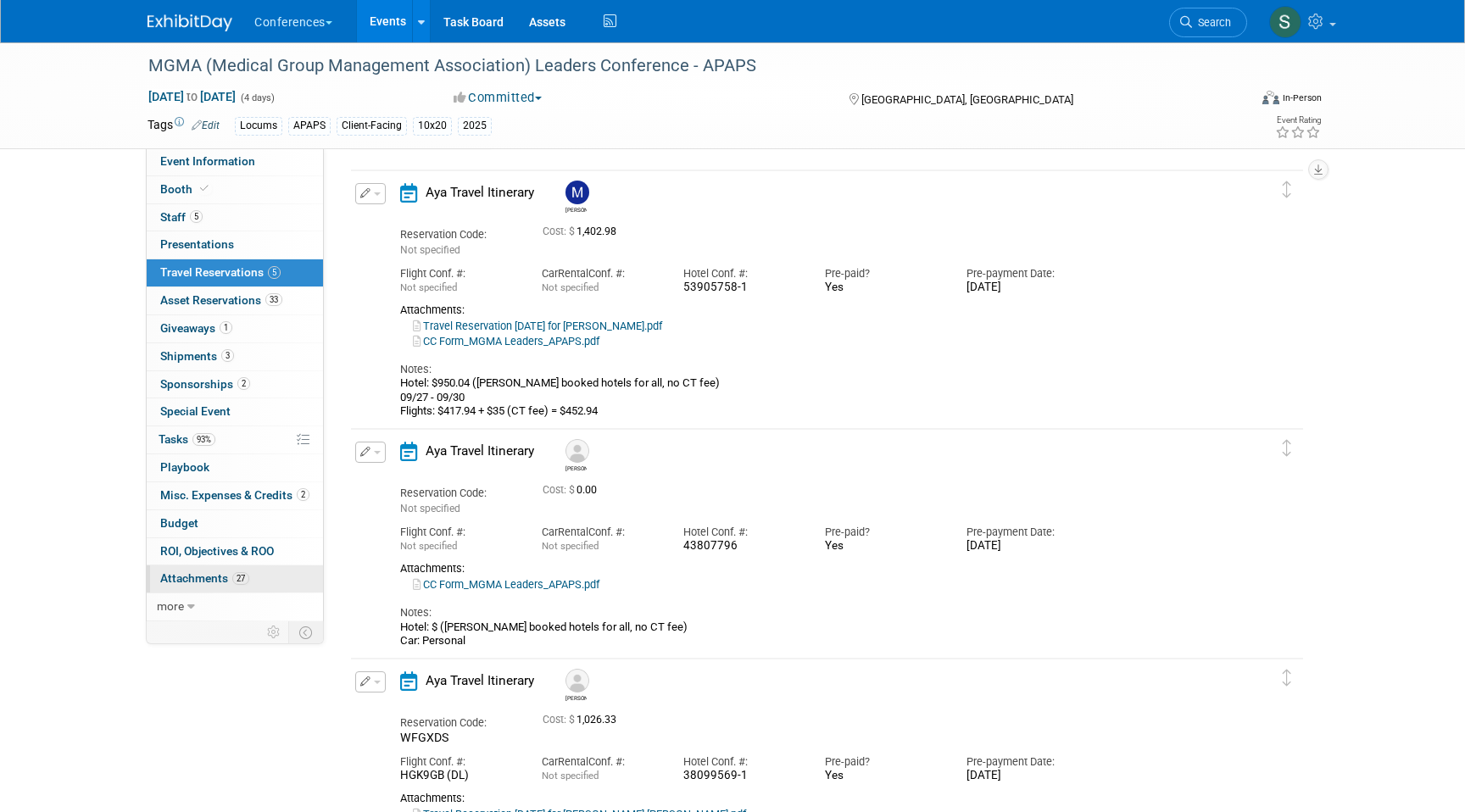
click at [251, 573] on link "27 Attachments 27" at bounding box center [234, 578] width 176 height 27
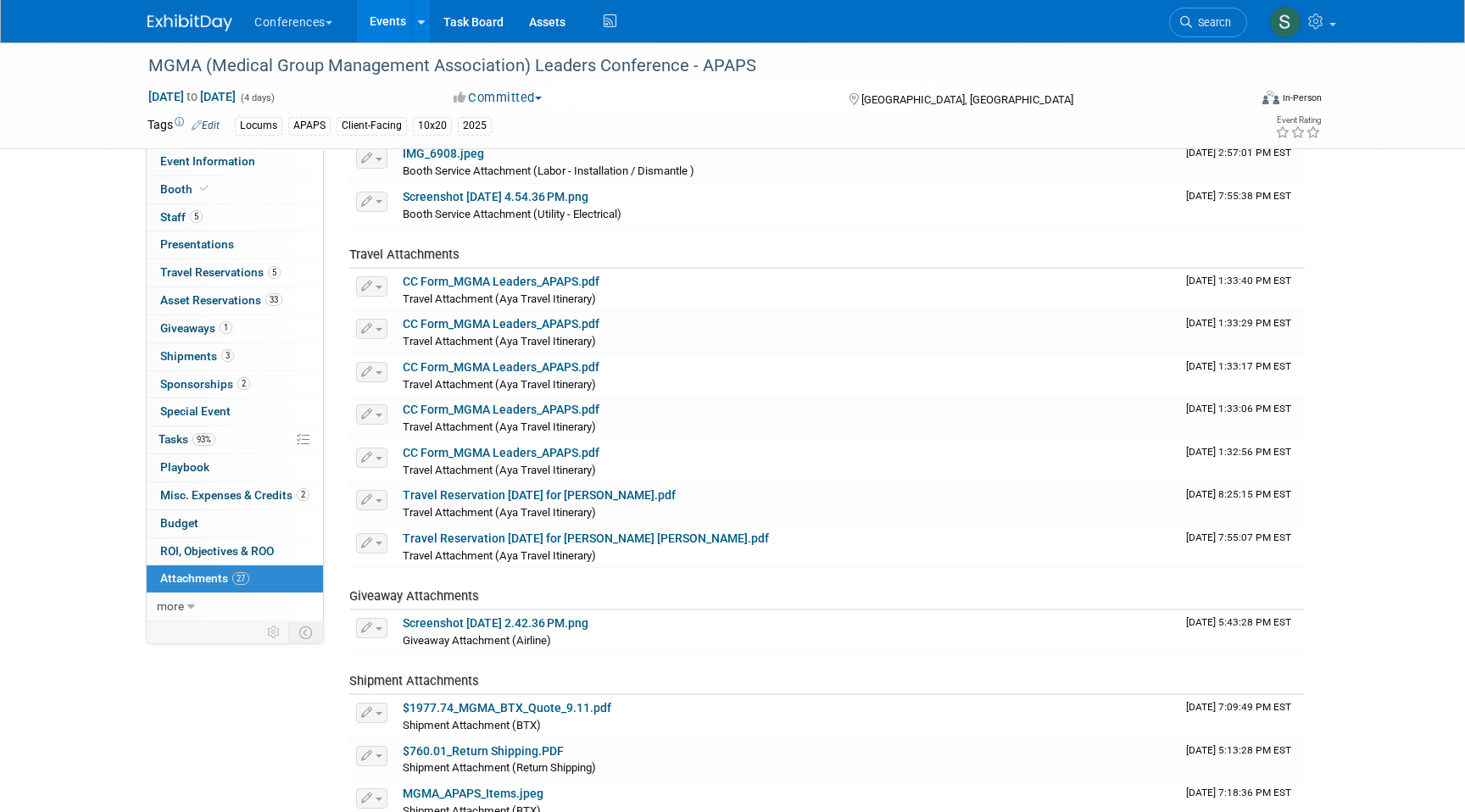
scroll to position [413, 0]
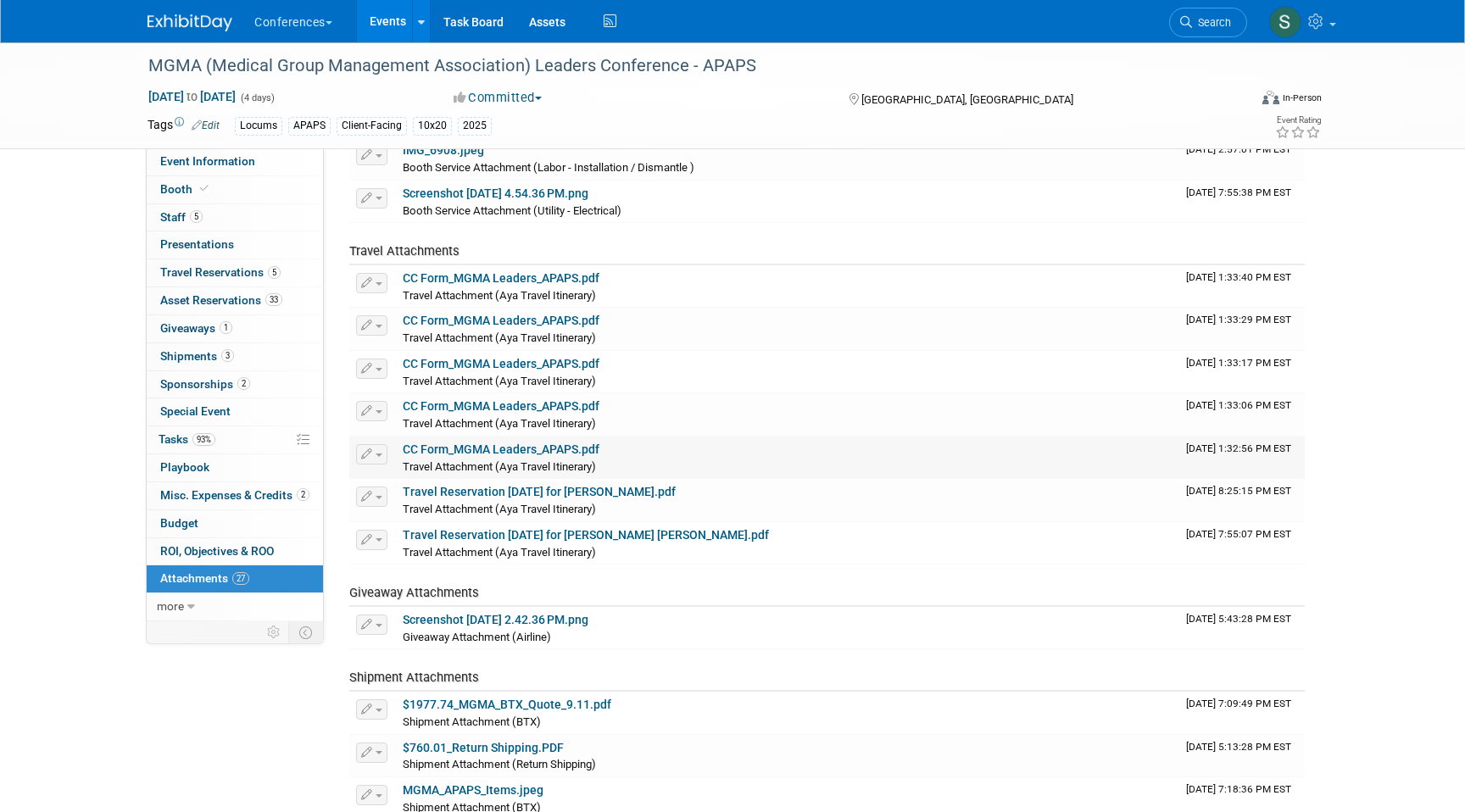
click at [514, 449] on link "CC Form_MGMA Leaders_APAPS.pdf" at bounding box center [501, 449] width 196 height 13
click at [1180, 16] on icon at bounding box center [1186, 22] width 12 height 12
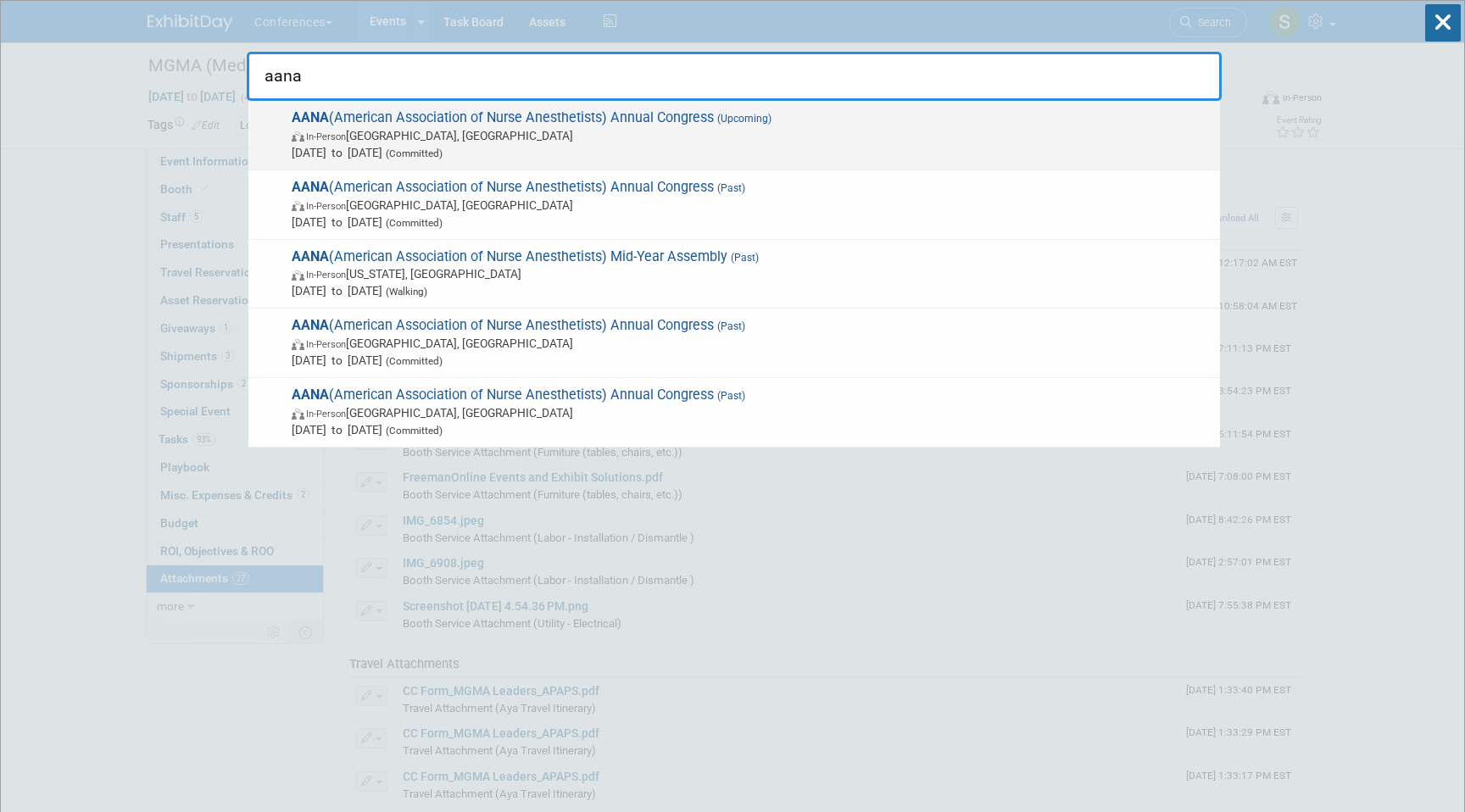
type input "aana"
click at [556, 163] on div "AANA (American Association of Nurse Anesthetists) Annual Congress (Upcoming) In…" at bounding box center [734, 136] width 972 height 70
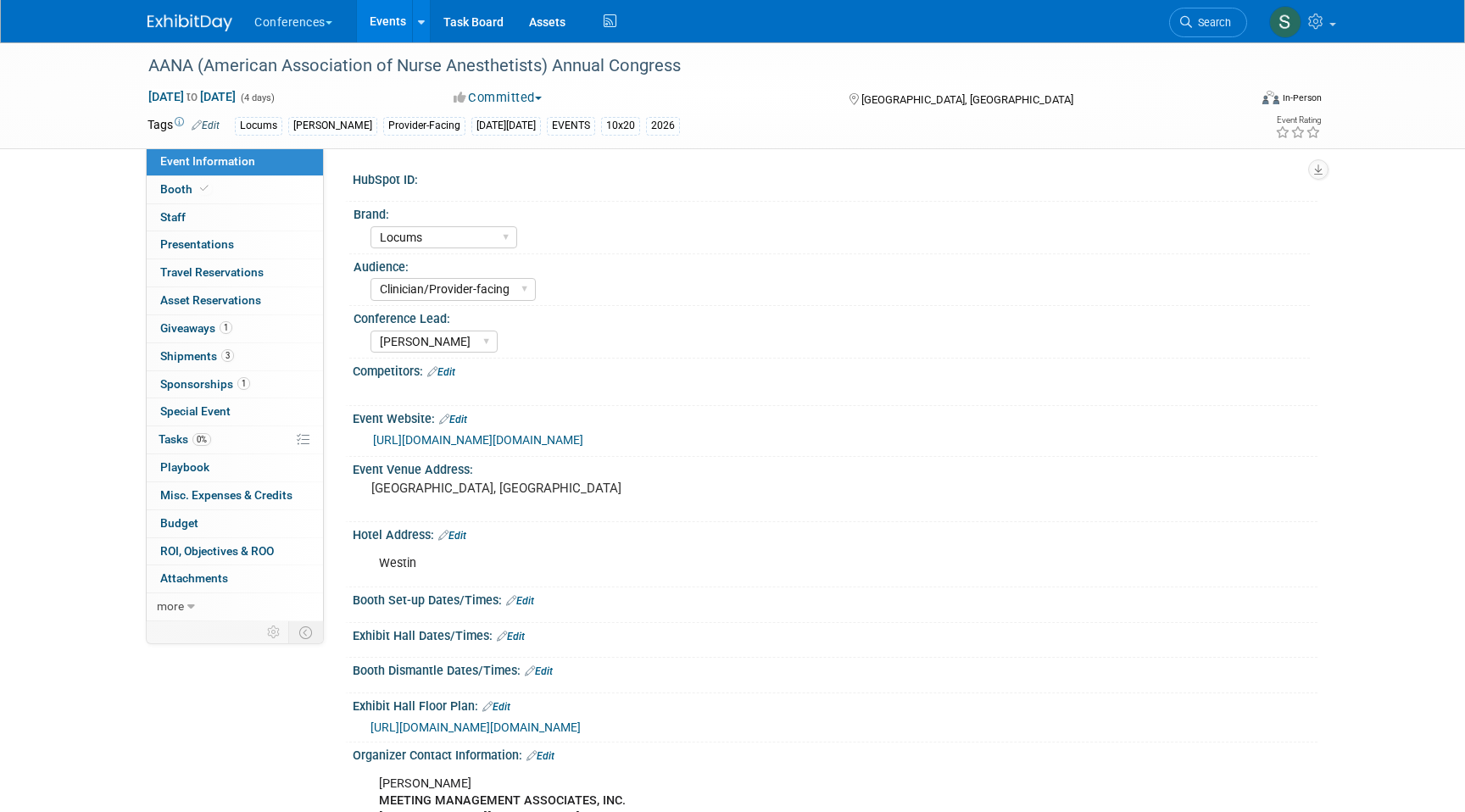
select select "Locums"
select select "Clinician/Provider-facing"
select select "[PERSON_NAME]"
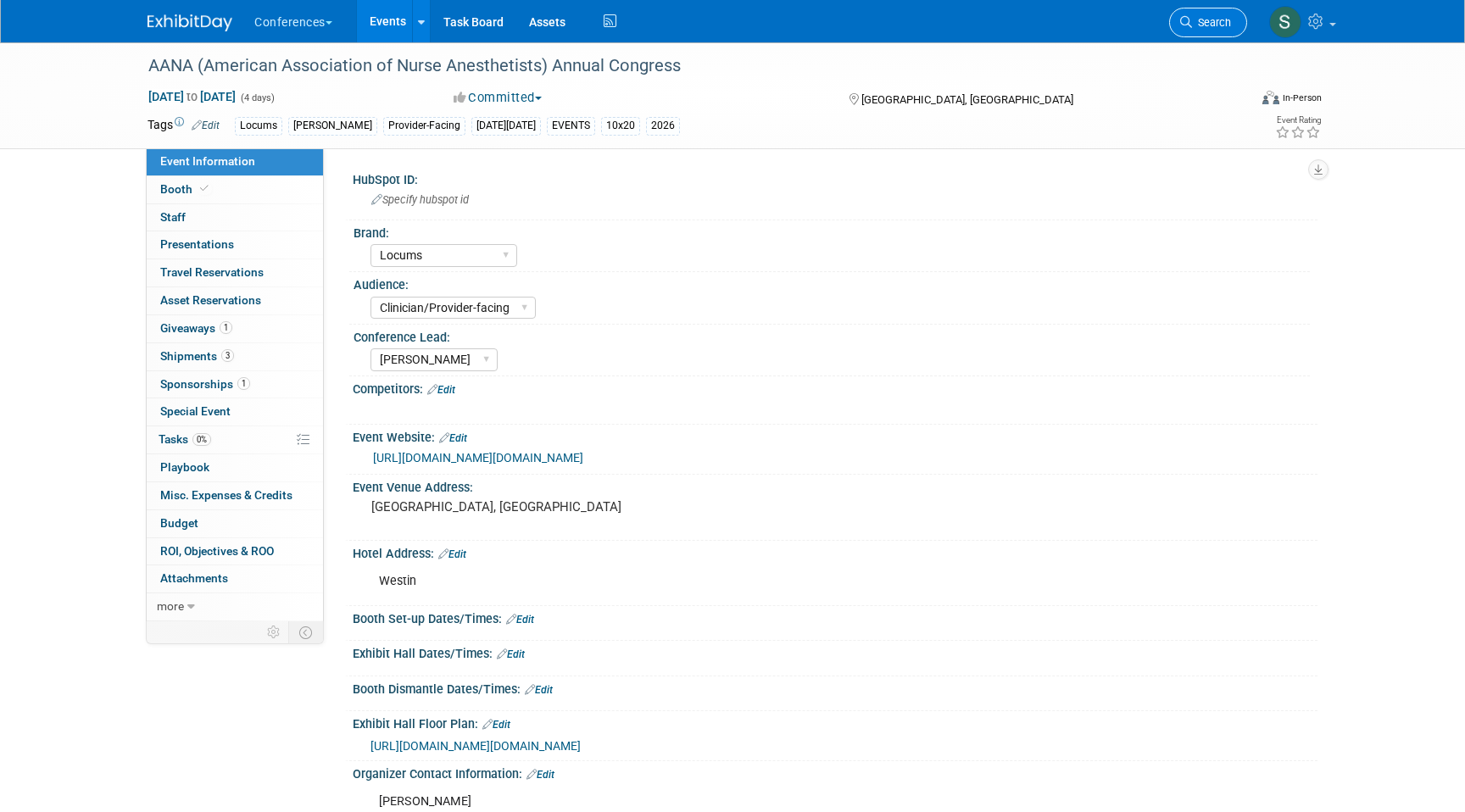
click at [1183, 24] on icon at bounding box center [1186, 22] width 12 height 12
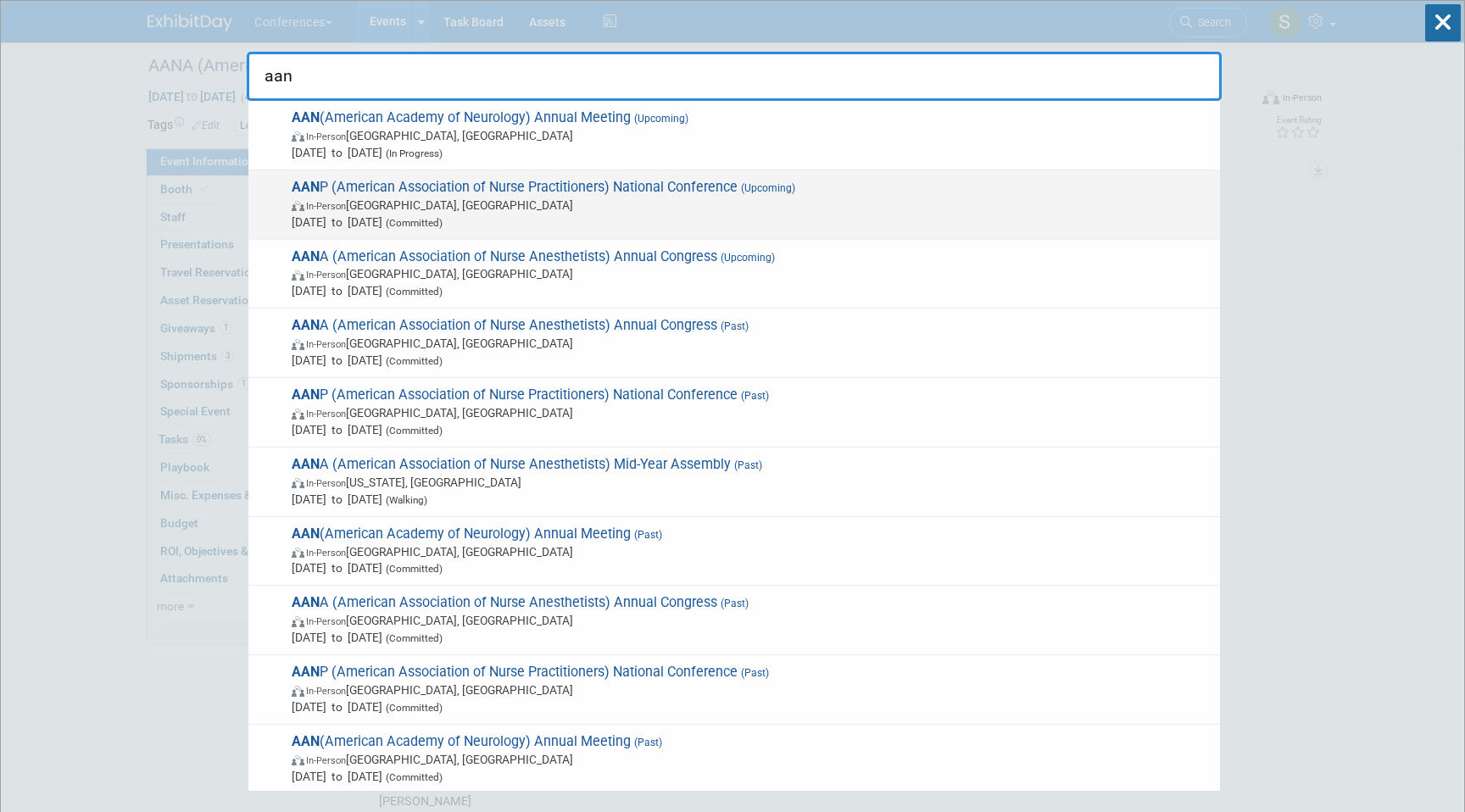
type input "aan"
click at [1211, 218] on div "AAN P (American Association of Nurse Practitioners) National Conference (Upcomi…" at bounding box center [734, 206] width 972 height 70
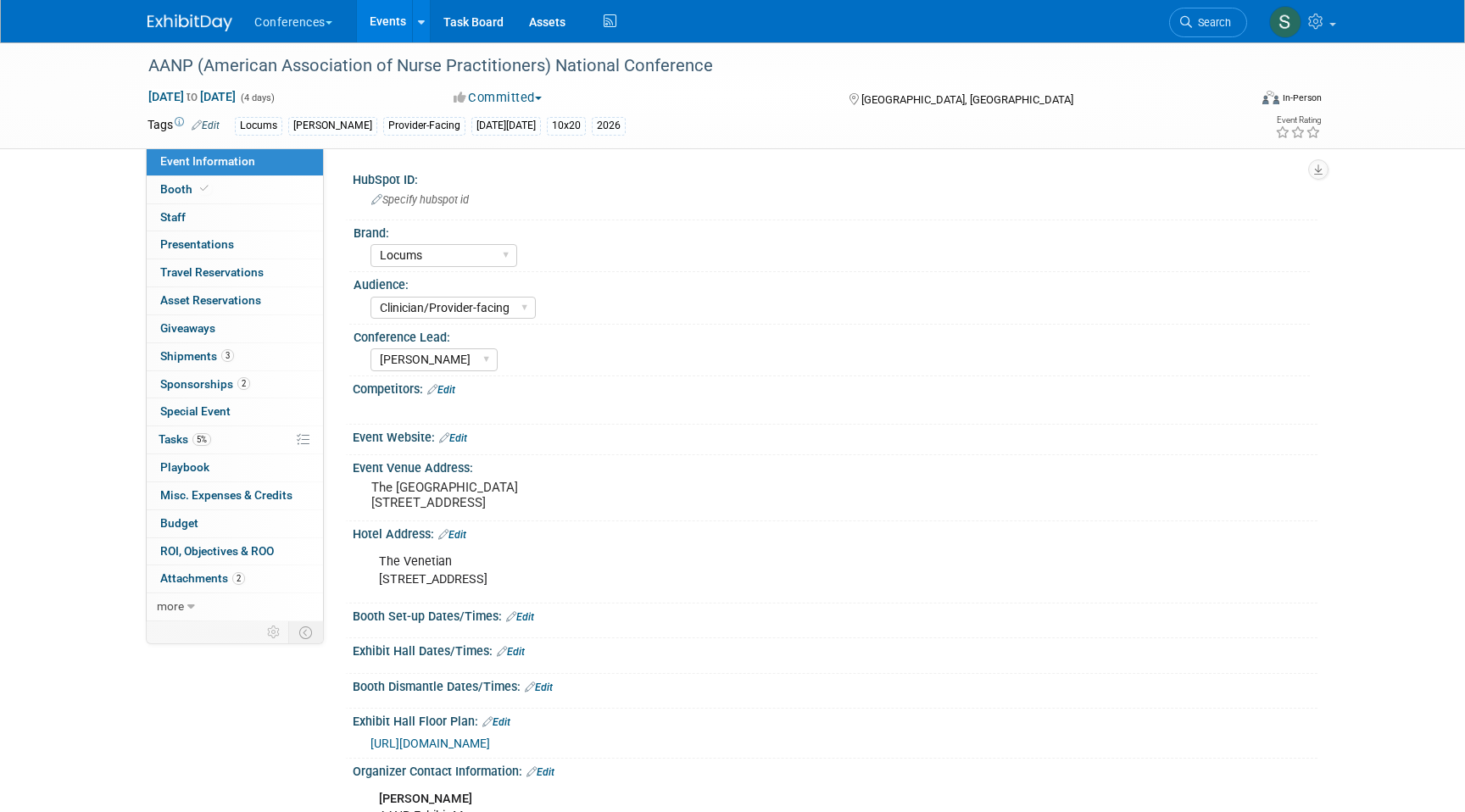
select select "Locums"
select select "Clinician/Provider-facing"
select select "[PERSON_NAME]"
click at [231, 389] on span "Sponsorships 2" at bounding box center [205, 384] width 90 height 13
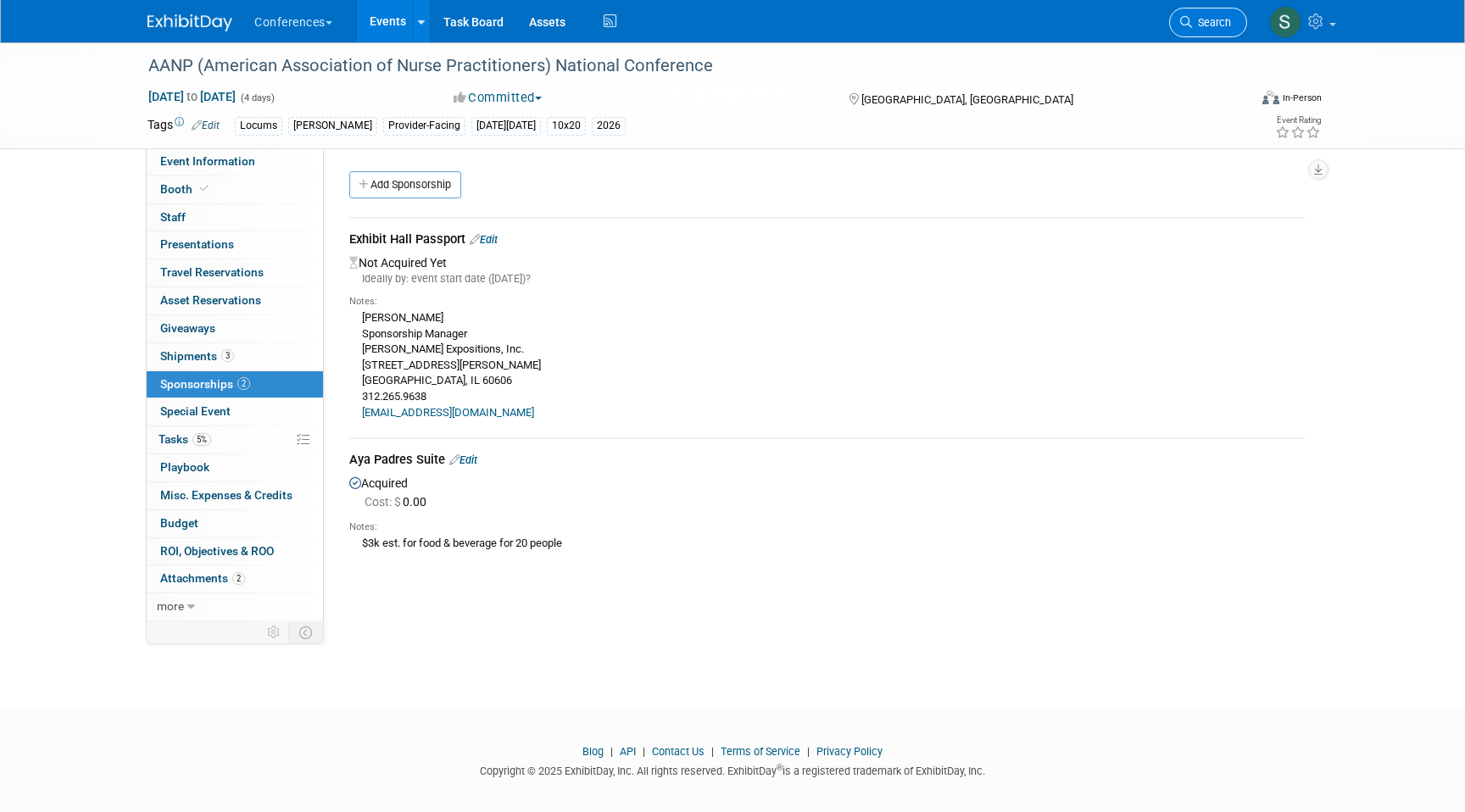
click at [1218, 27] on span "Search" at bounding box center [1210, 22] width 39 height 12
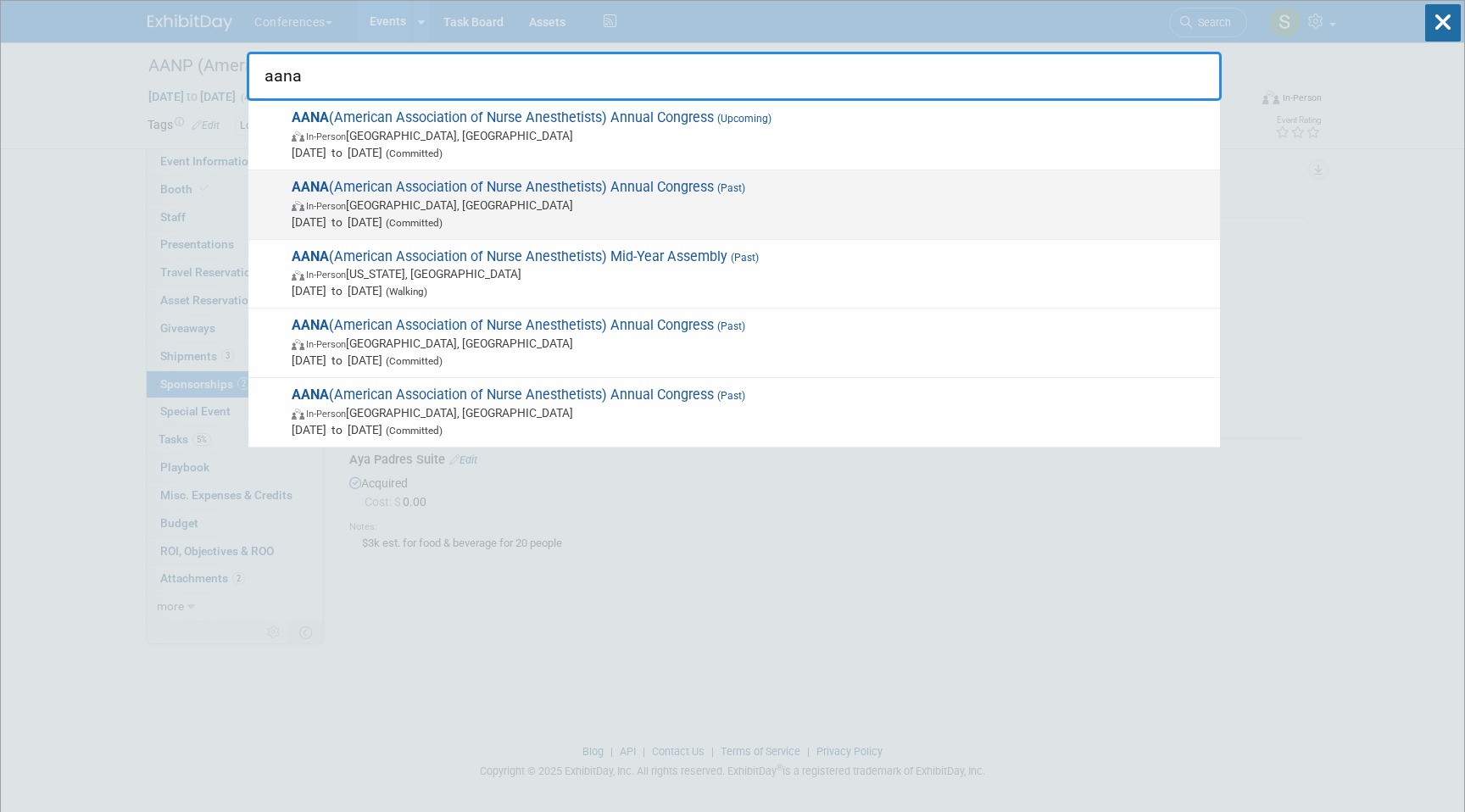
type input "aana"
click at [556, 207] on span "In-Person Nashville, TN" at bounding box center [751, 205] width 920 height 17
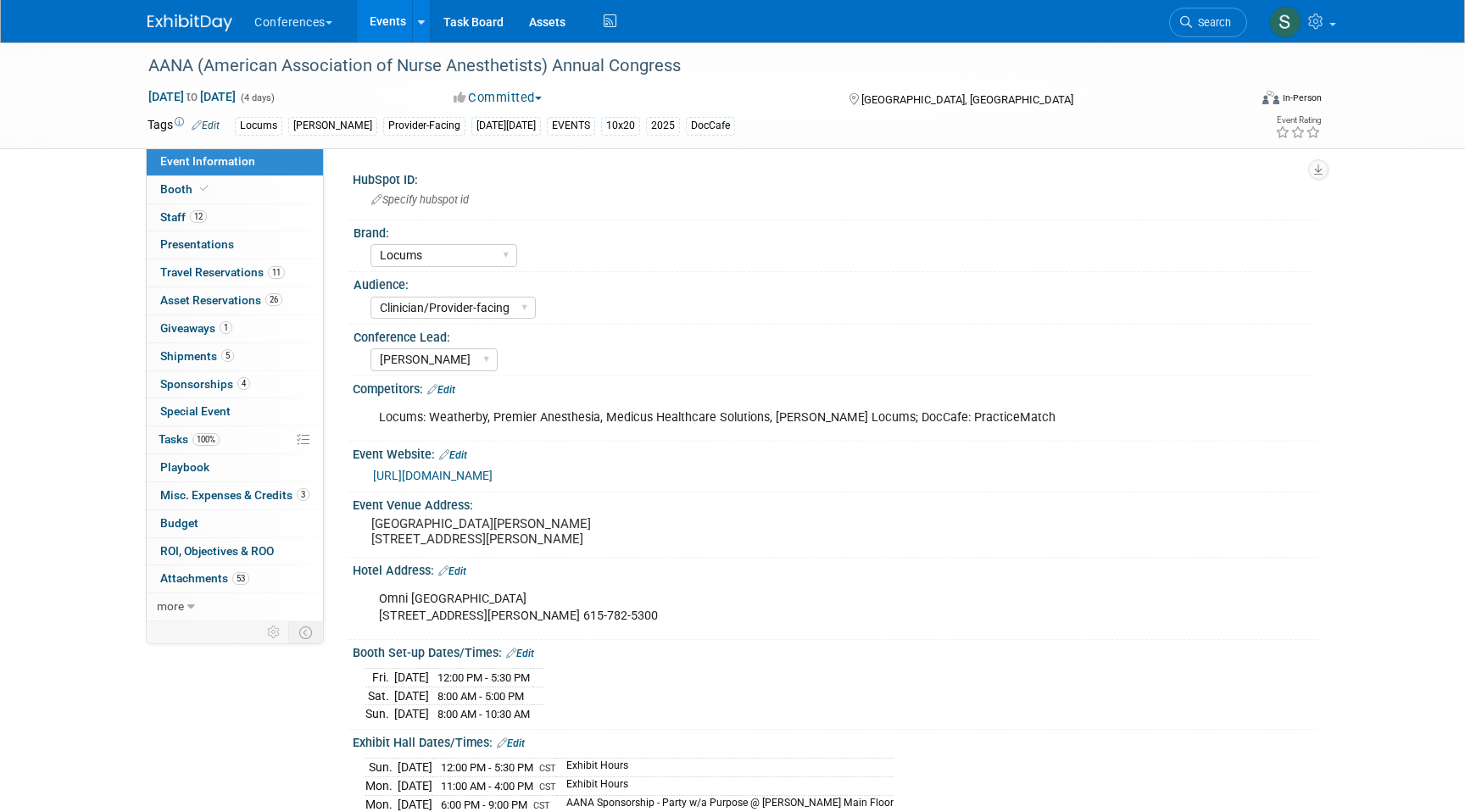
select select "Locums"
select select "Clinician/Provider-facing"
select select "[PERSON_NAME]"
click at [252, 574] on link "53 Attachments 53" at bounding box center [234, 578] width 176 height 27
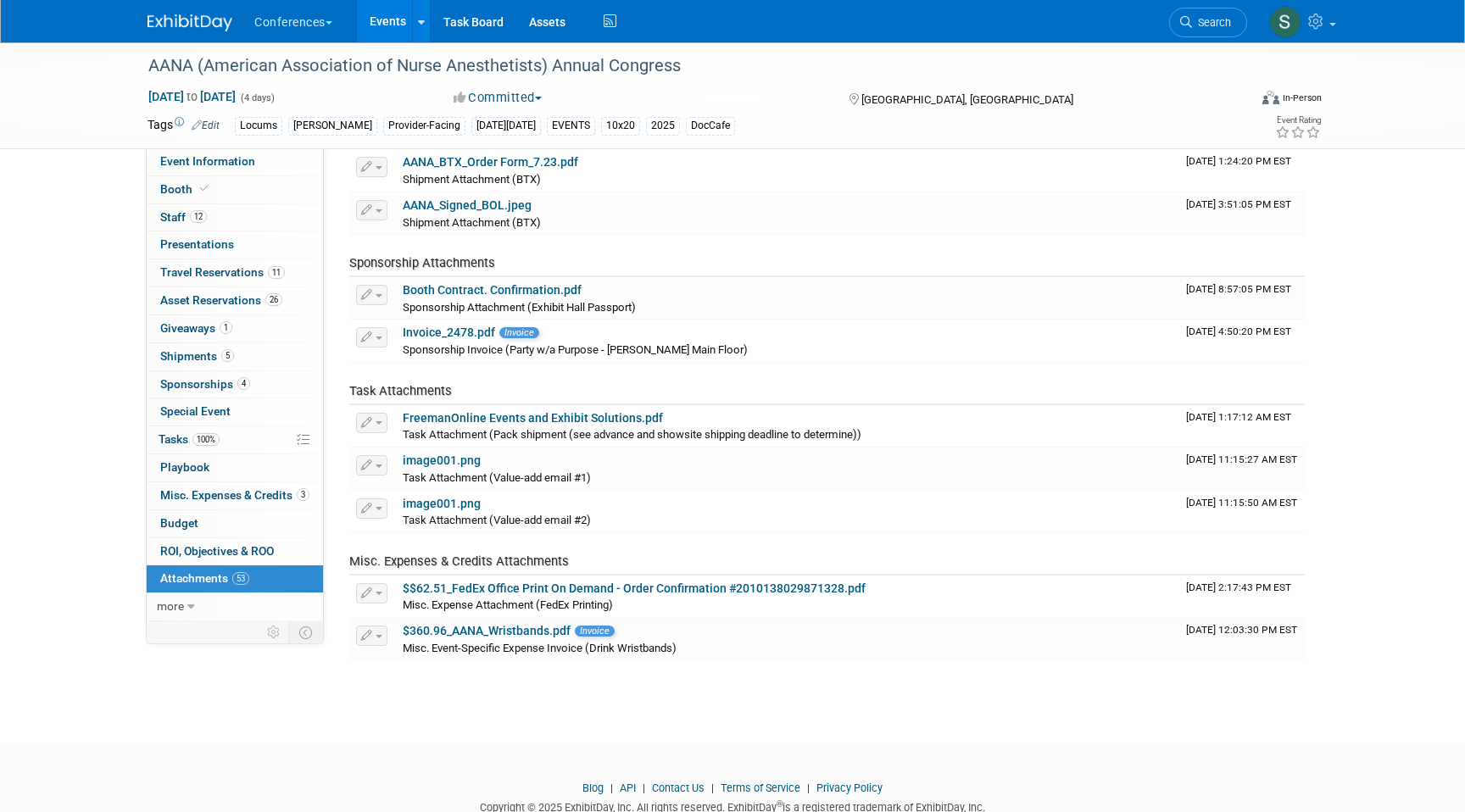
scroll to position [2155, 0]
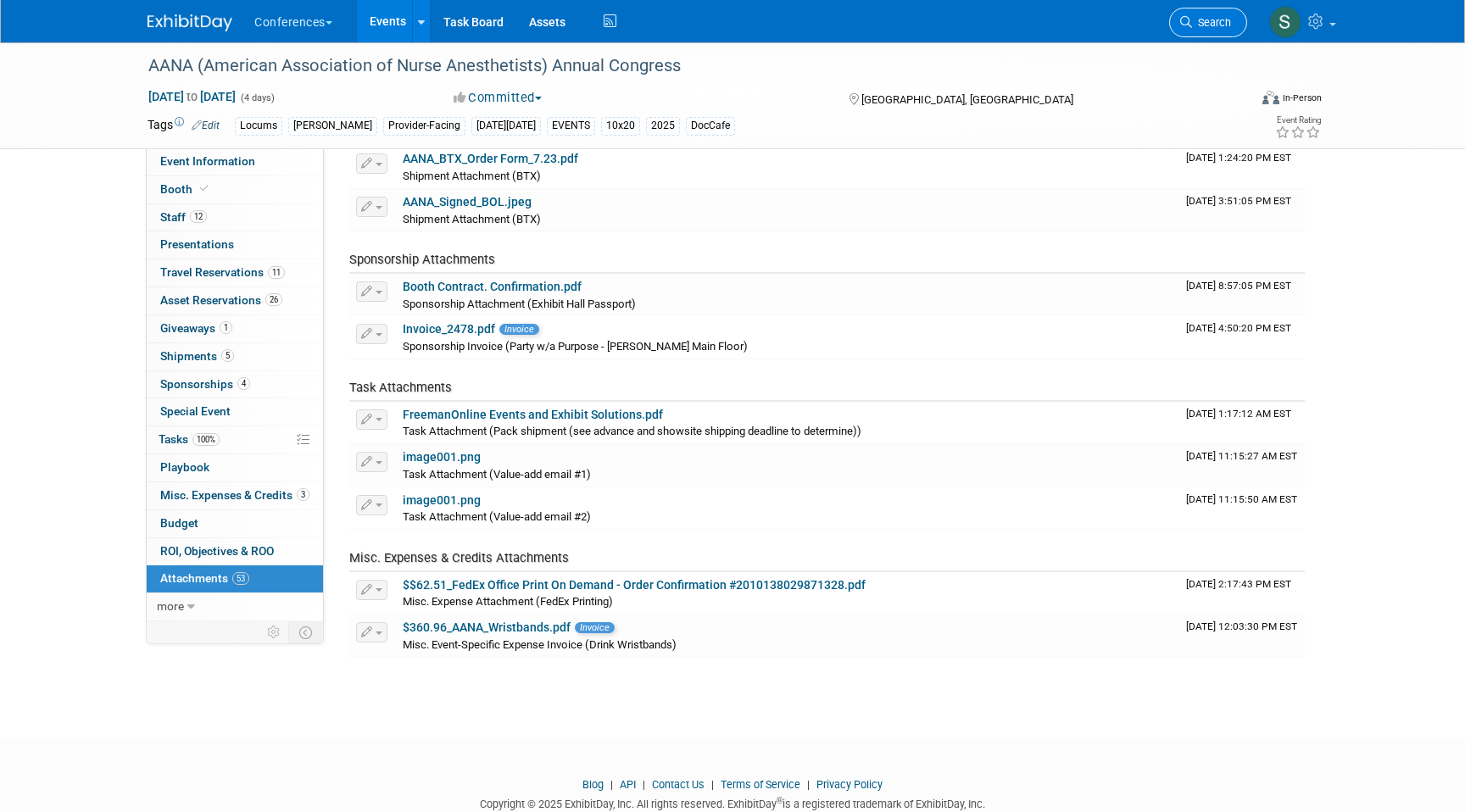
click at [1211, 21] on span "Search" at bounding box center [1210, 22] width 39 height 12
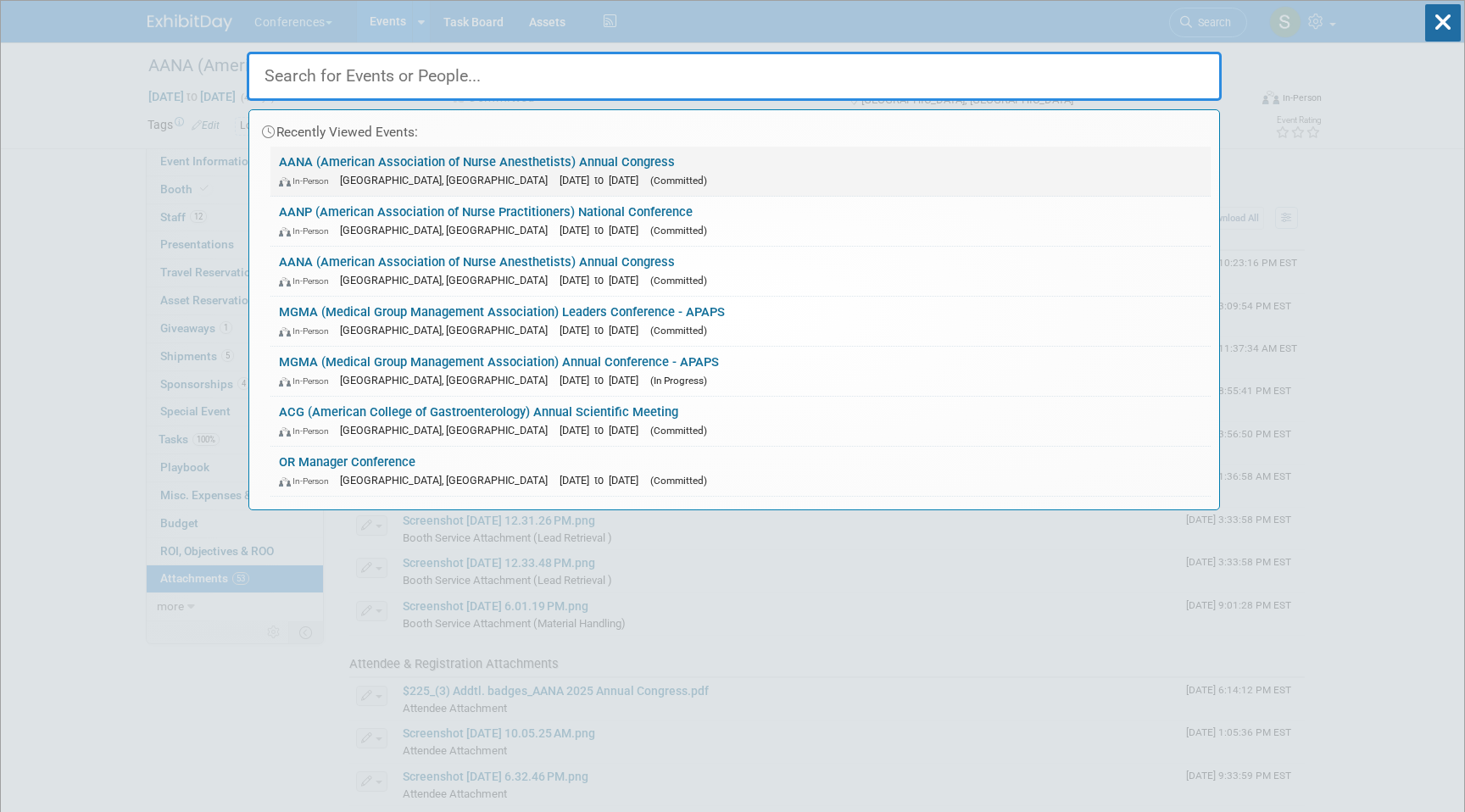
click at [347, 175] on span "[GEOGRAPHIC_DATA], [GEOGRAPHIC_DATA]" at bounding box center [447, 179] width 216 height 12
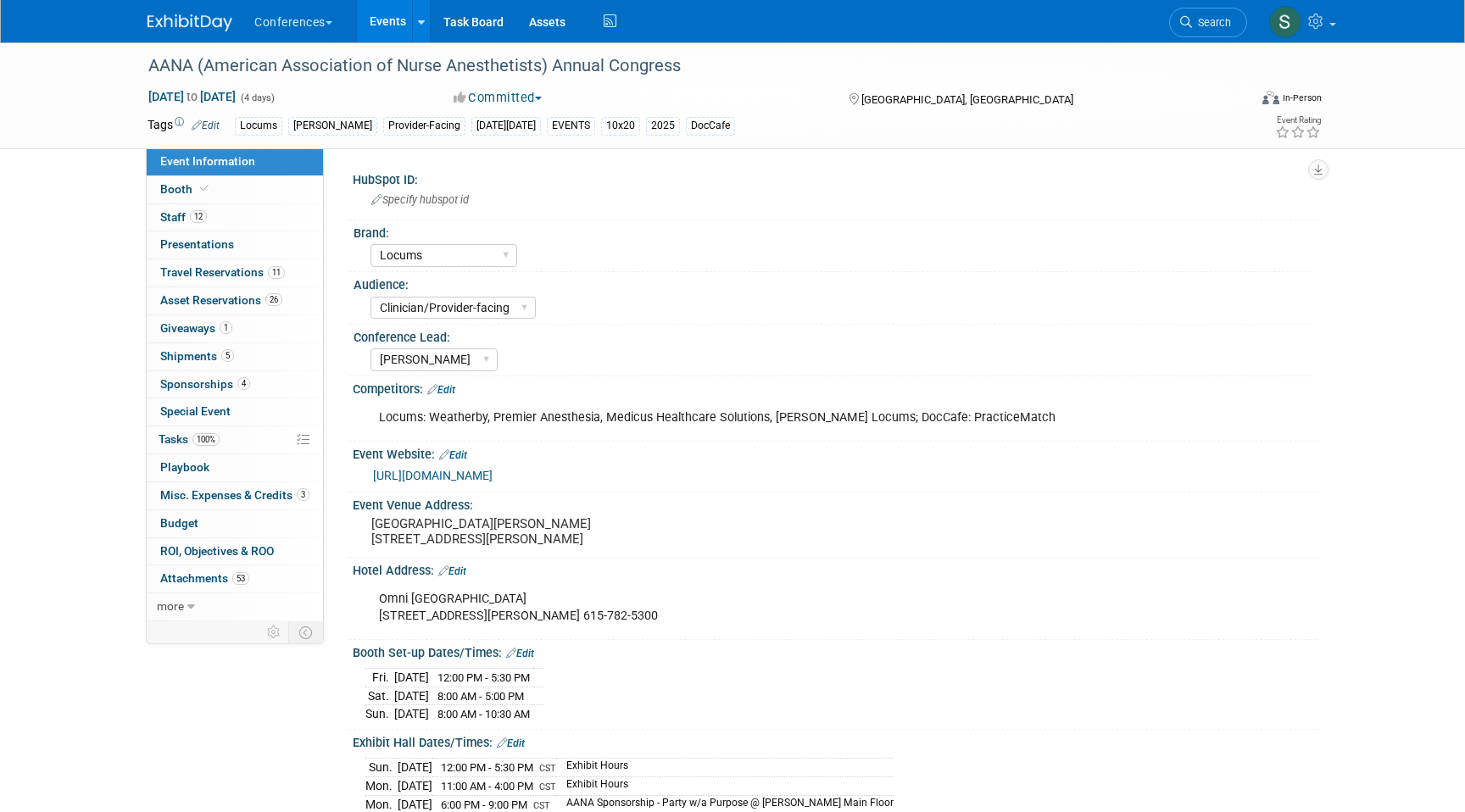
select select "Locums"
select select "Clinician/Provider-facing"
select select "[PERSON_NAME]"
click at [226, 186] on link "Booth" at bounding box center [234, 190] width 176 height 27
select select "10'x20'"
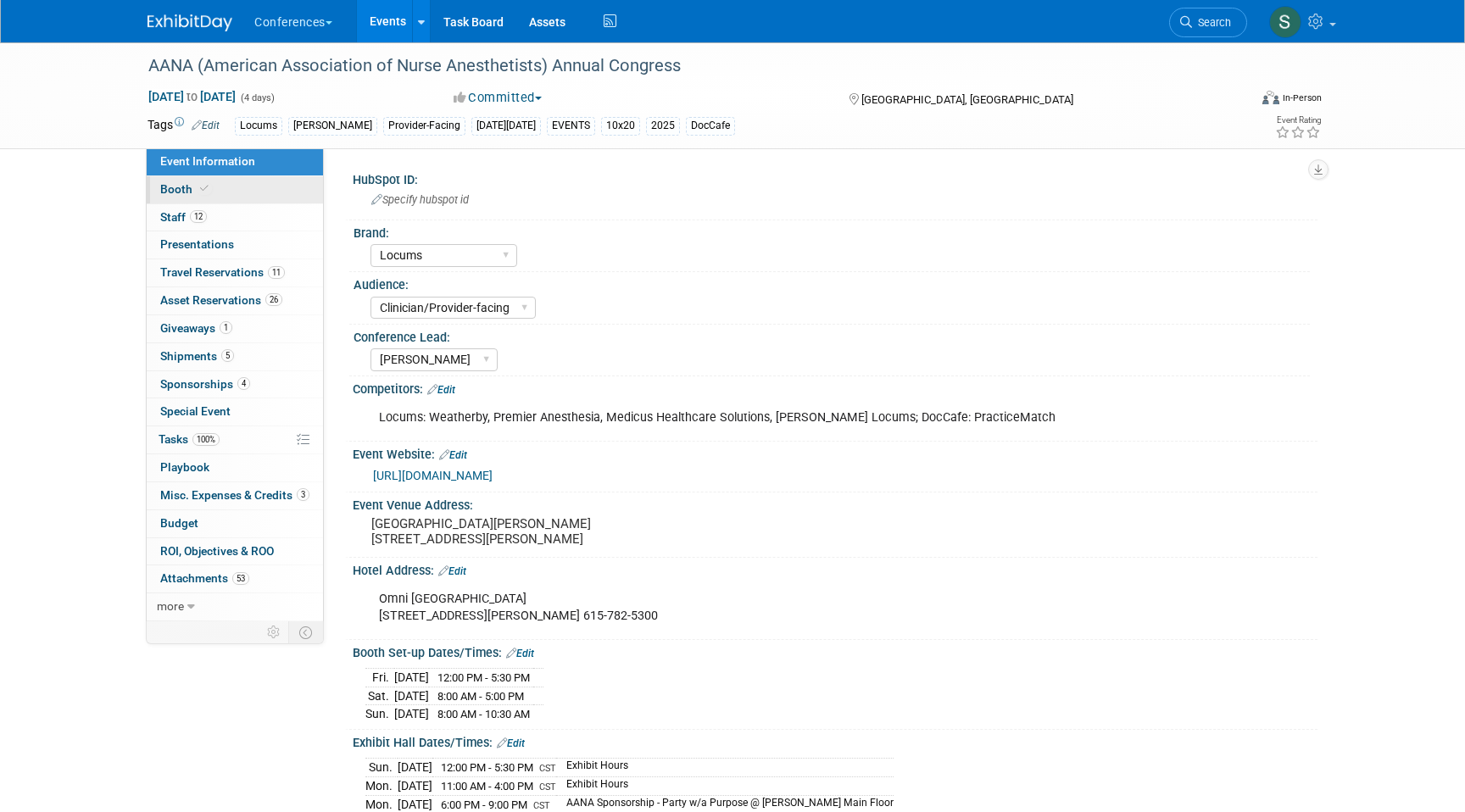
select select "No"
